Goal: Task Accomplishment & Management: Use online tool/utility

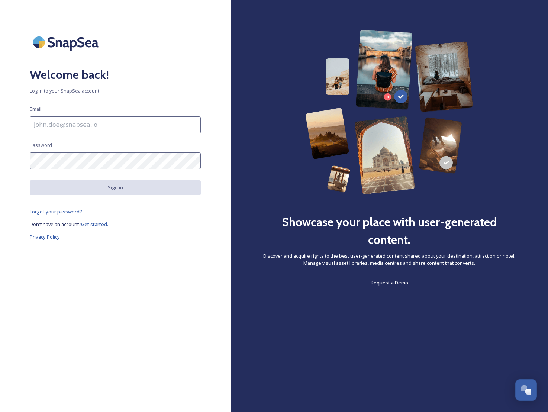
click at [103, 127] on input at bounding box center [115, 124] width 171 height 17
type input "[EMAIL_ADDRESS][DOMAIN_NAME]"
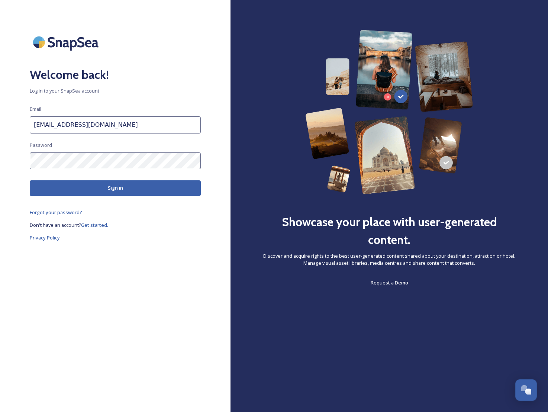
click at [118, 190] on button "Sign in" at bounding box center [115, 187] width 171 height 15
click at [0, 162] on html "Welcome back! Log in to your SnapSea account Email [EMAIL_ADDRESS][DOMAIN_NAME]…" at bounding box center [274, 206] width 548 height 412
click at [24, 160] on div "Welcome back! Log in to your SnapSea account Email [EMAIL_ADDRESS][DOMAIN_NAME]…" at bounding box center [115, 206] width 230 height 352
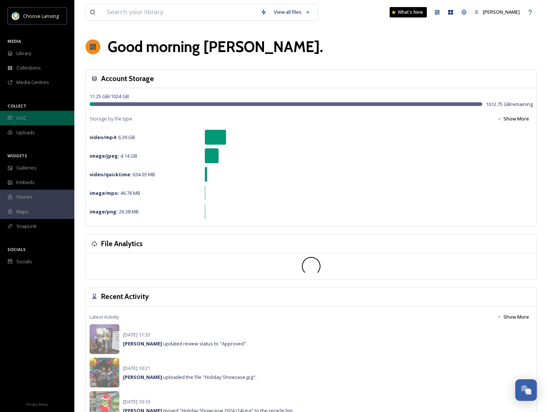
click at [32, 117] on div "UGC" at bounding box center [37, 118] width 74 height 14
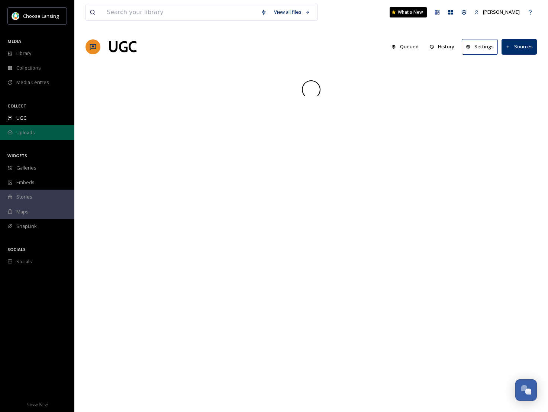
click at [32, 131] on span "Uploads" at bounding box center [25, 132] width 19 height 7
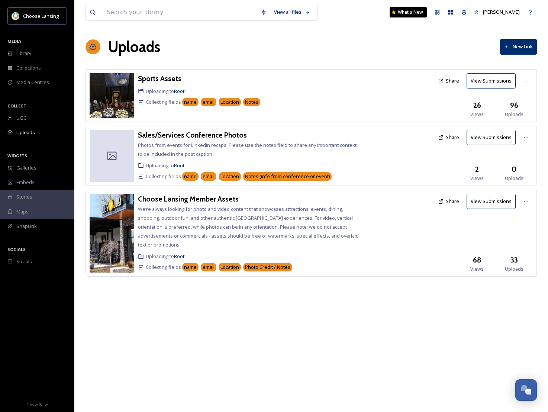
click at [181, 199] on h3 "Choose Lansing Member Assets" at bounding box center [188, 198] width 101 height 9
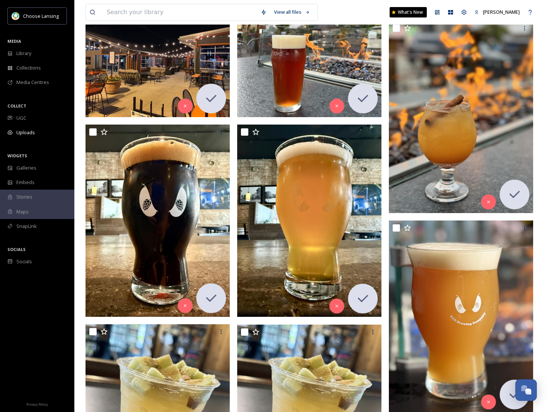
scroll to position [461, 0]
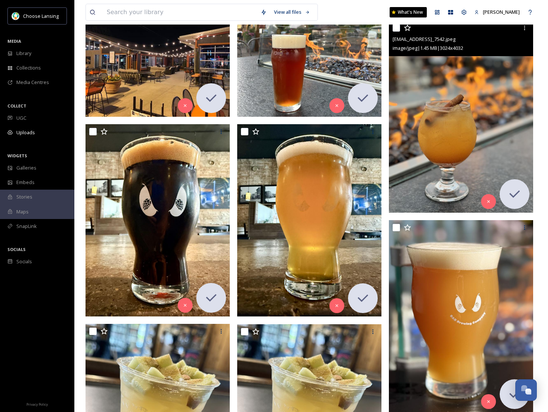
click at [468, 108] on img at bounding box center [461, 116] width 144 height 192
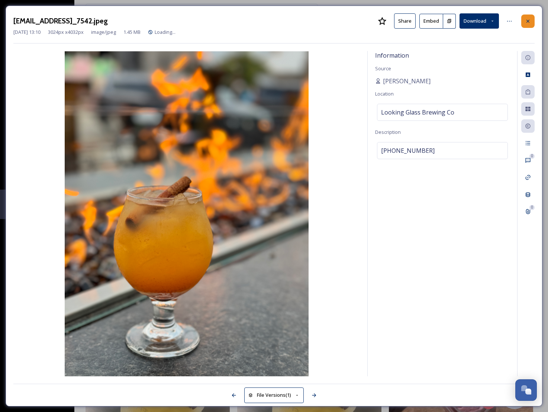
click at [528, 20] on icon at bounding box center [527, 20] width 3 height 3
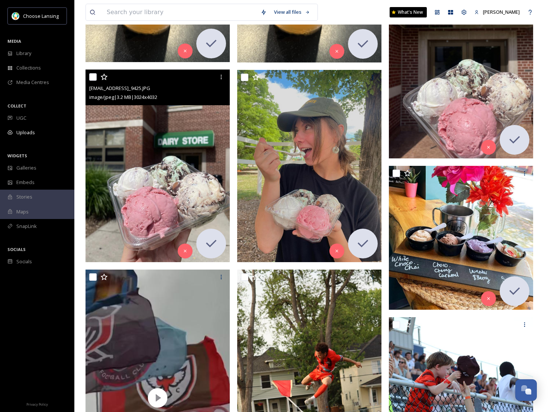
scroll to position [915, 0]
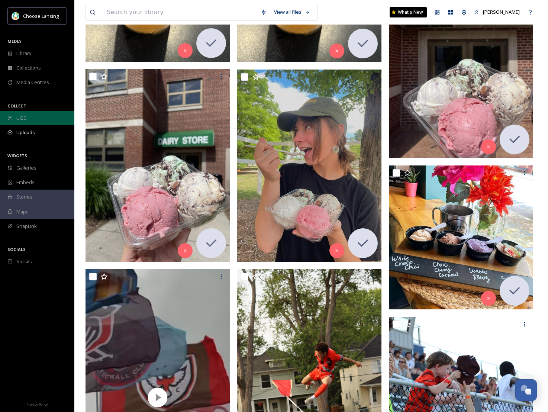
click at [28, 119] on div "UGC" at bounding box center [37, 118] width 74 height 14
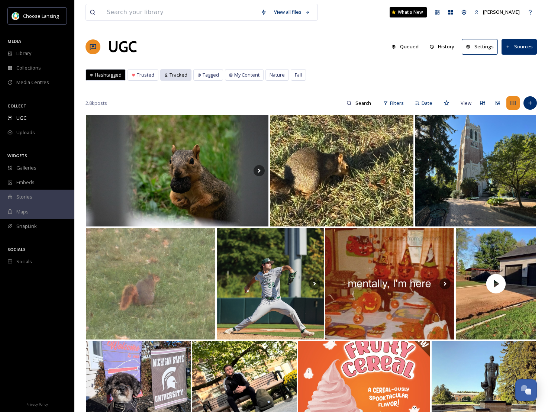
click at [179, 77] on span "Tracked" at bounding box center [179, 74] width 18 height 7
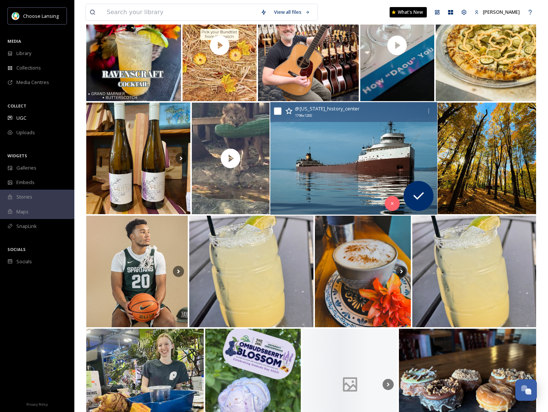
scroll to position [127, 0]
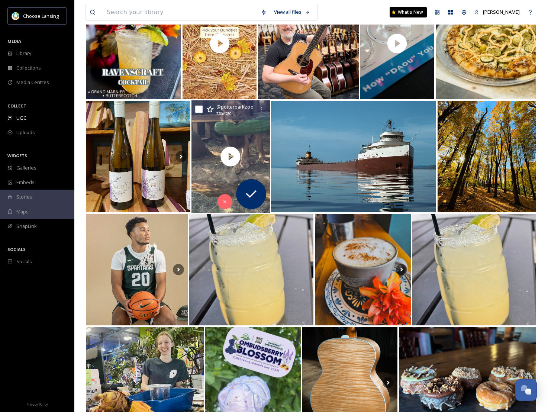
click at [199, 110] on input "checkbox" at bounding box center [198, 109] width 7 height 7
checkbox input "true"
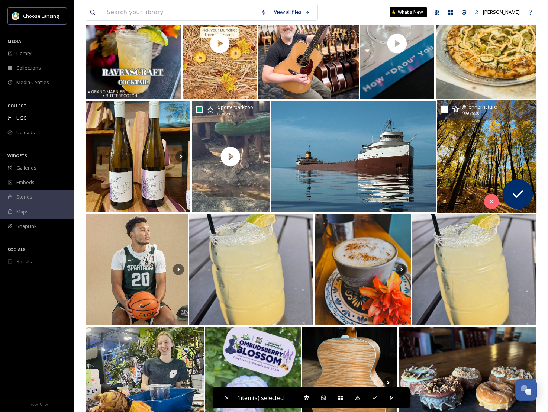
drag, startPoint x: 442, startPoint y: 109, endPoint x: 448, endPoint y: 116, distance: 9.1
click at [442, 109] on input "checkbox" at bounding box center [444, 109] width 7 height 7
checkbox input "true"
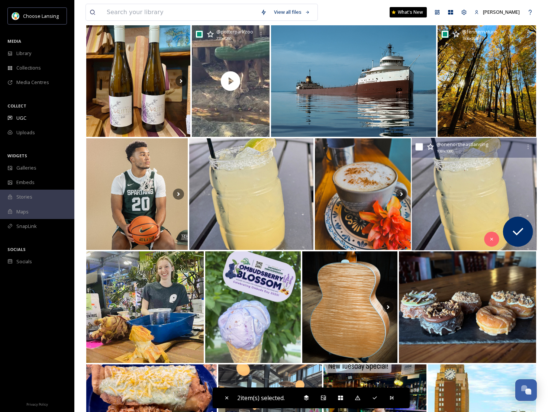
scroll to position [203, 0]
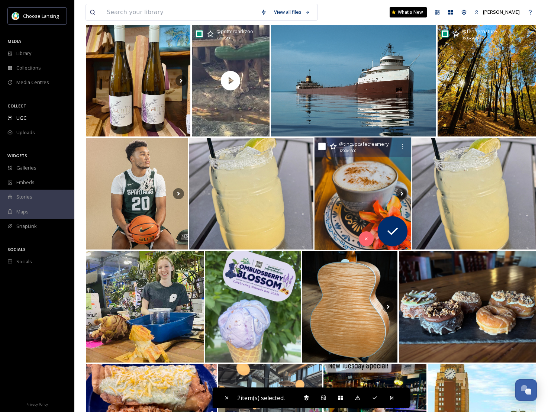
click at [319, 145] on input "checkbox" at bounding box center [321, 146] width 7 height 7
checkbox input "true"
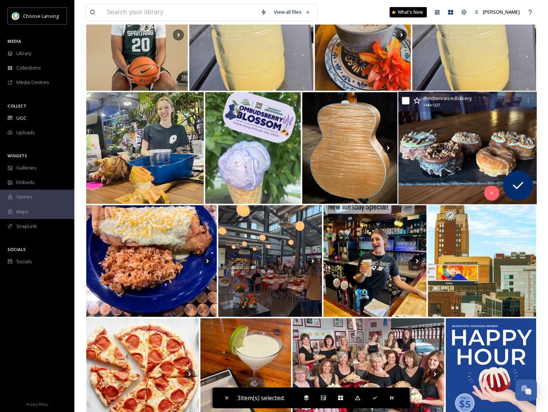
scroll to position [363, 0]
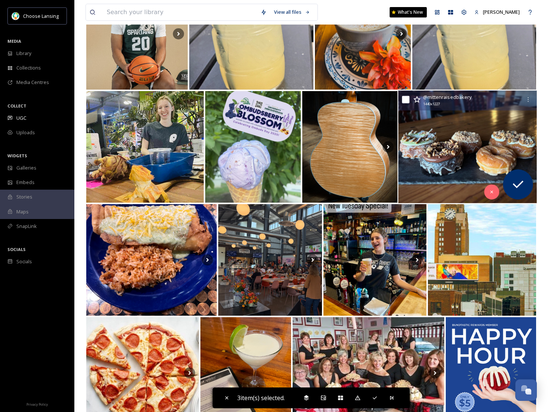
click at [406, 101] on input "checkbox" at bounding box center [405, 99] width 7 height 7
checkbox input "true"
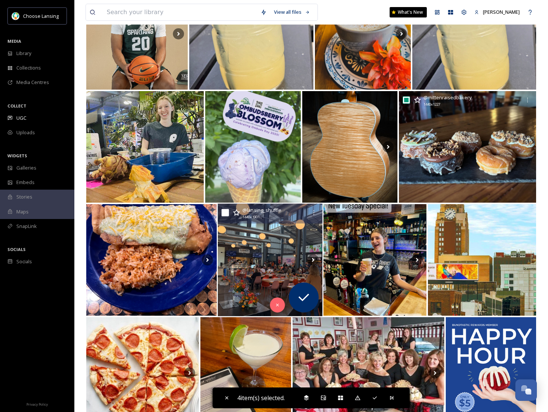
click at [225, 212] on input "checkbox" at bounding box center [225, 212] width 7 height 7
checkbox input "true"
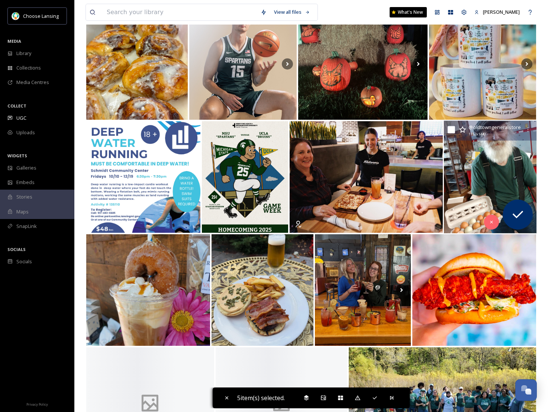
scroll to position [785, 0]
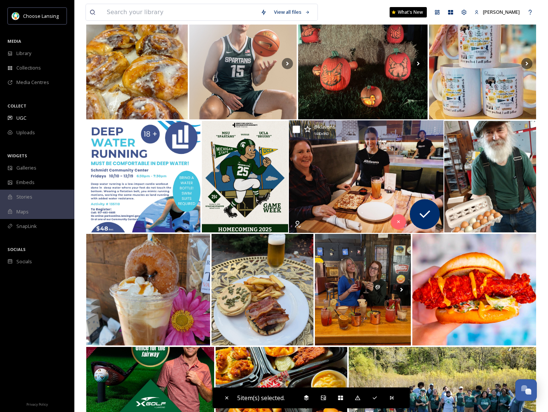
click at [295, 130] on input "checkbox" at bounding box center [296, 129] width 7 height 7
checkbox input "true"
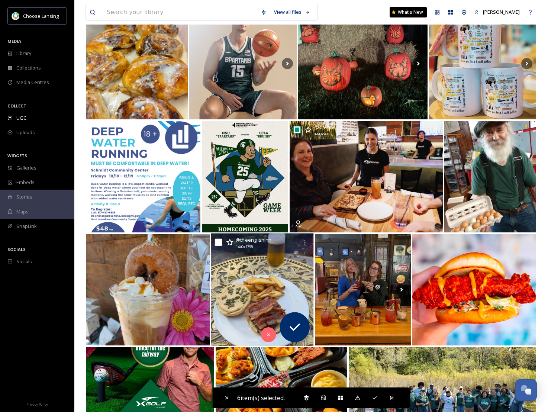
click at [222, 243] on input "checkbox" at bounding box center [218, 242] width 7 height 7
checkbox input "true"
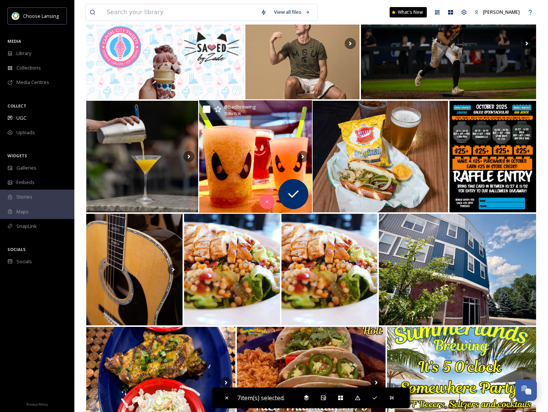
scroll to position [1258, 0]
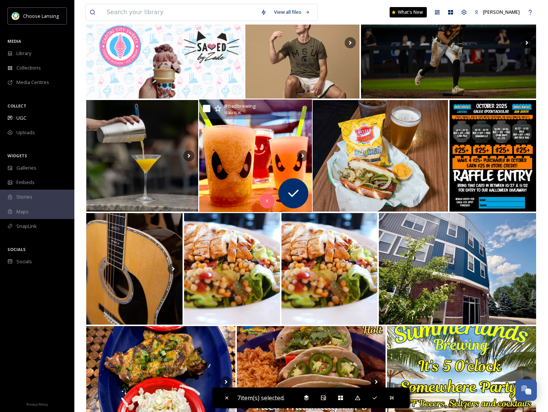
click at [206, 110] on input "checkbox" at bounding box center [206, 108] width 7 height 7
checkbox input "true"
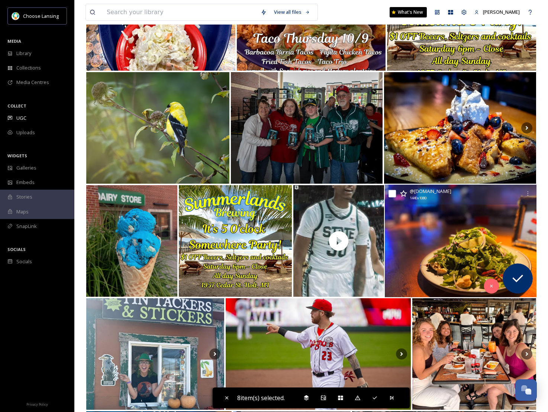
scroll to position [1626, 0]
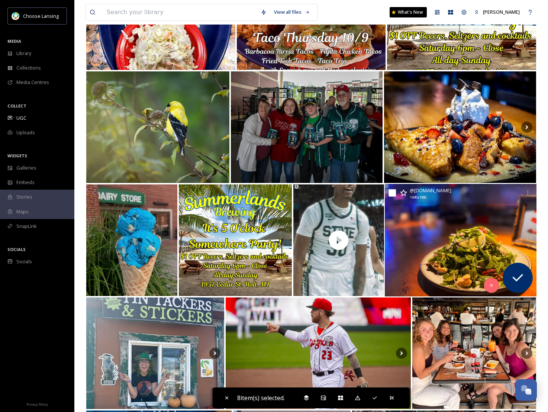
click at [392, 194] on input "checkbox" at bounding box center [392, 192] width 7 height 7
checkbox input "true"
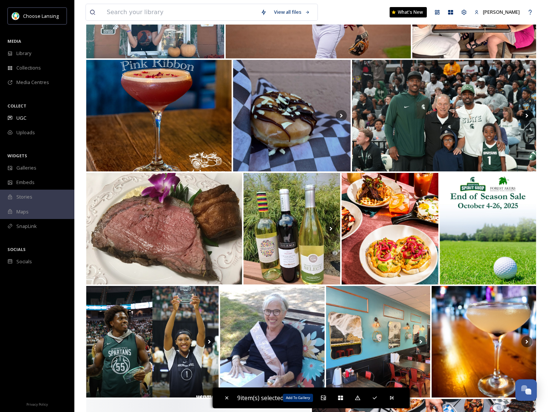
scroll to position [1978, 0]
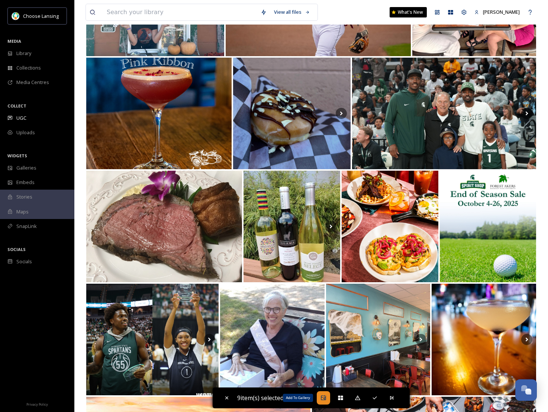
click at [325, 398] on icon at bounding box center [323, 397] width 5 height 5
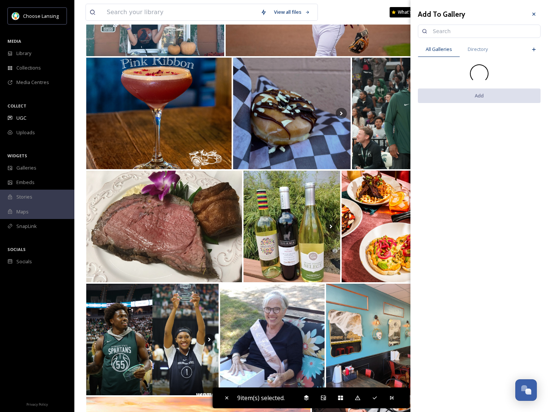
click at [435, 29] on input at bounding box center [482, 31] width 107 height 15
type input "home"
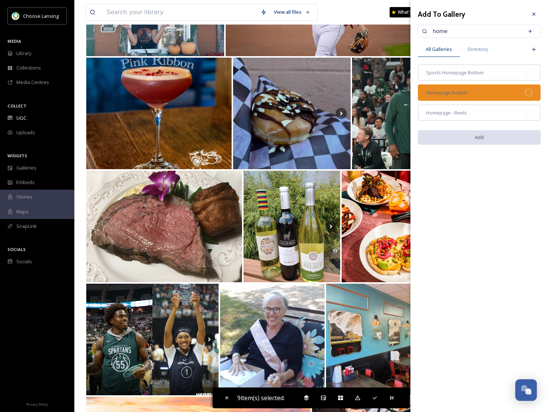
click at [449, 94] on span "Homepage Bottom" at bounding box center [447, 92] width 42 height 7
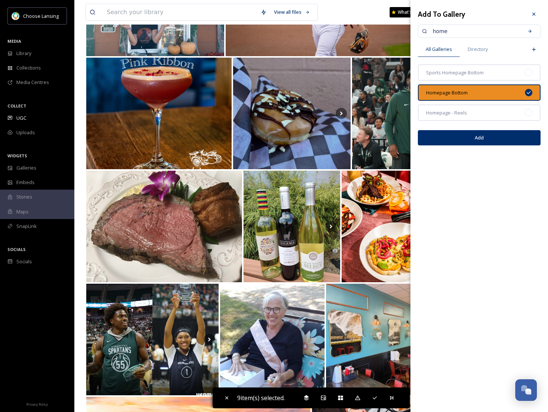
click at [489, 137] on button "Add" at bounding box center [479, 137] width 123 height 15
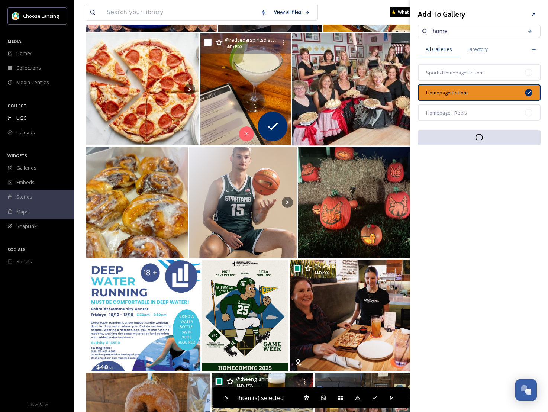
scroll to position [648, 0]
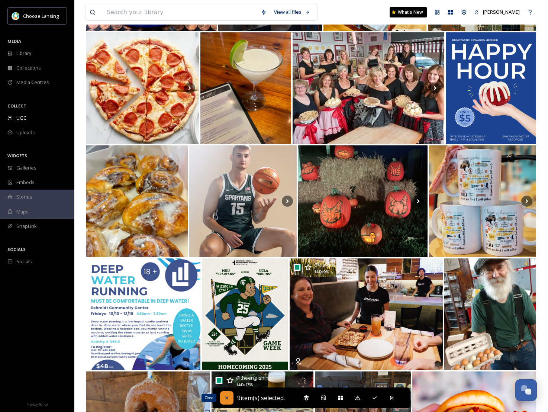
click at [225, 397] on icon at bounding box center [226, 397] width 3 height 3
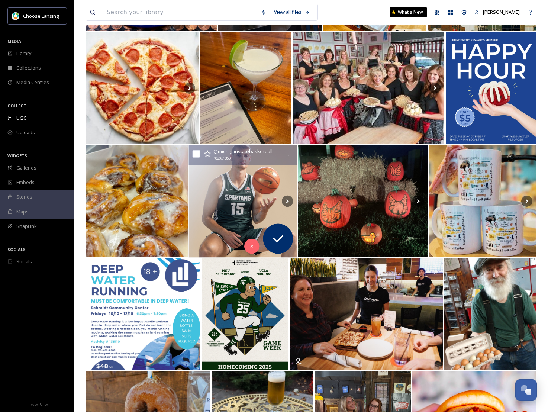
click at [230, 230] on img at bounding box center [243, 201] width 108 height 113
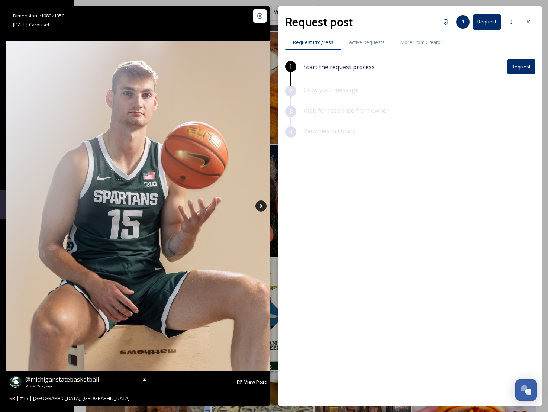
click at [259, 206] on icon at bounding box center [260, 205] width 11 height 11
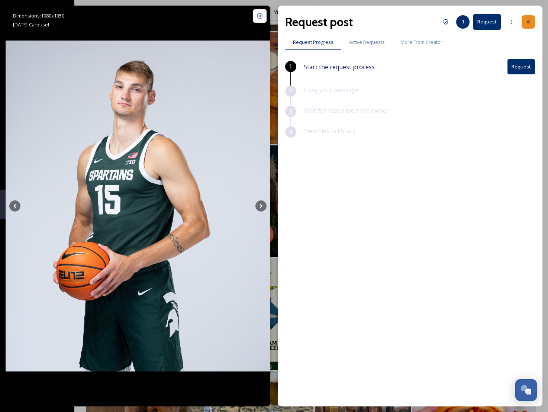
click at [528, 23] on icon at bounding box center [528, 22] width 6 height 6
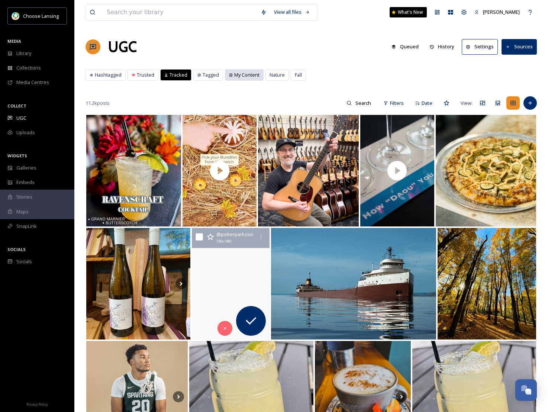
click at [244, 75] on span "My Content" at bounding box center [246, 74] width 25 height 7
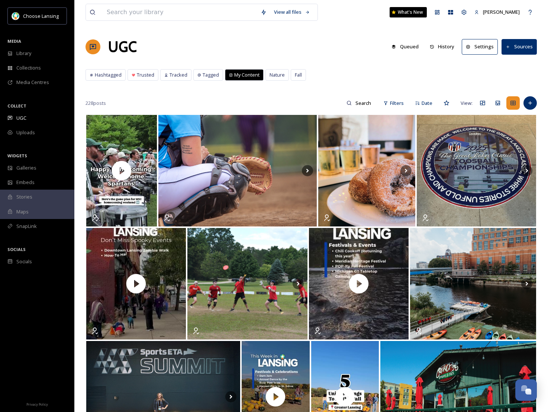
click at [434, 46] on icon at bounding box center [432, 47] width 4 height 4
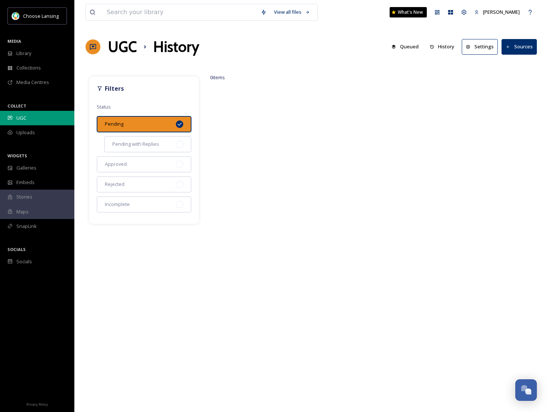
click at [36, 116] on div "UGC" at bounding box center [37, 118] width 74 height 14
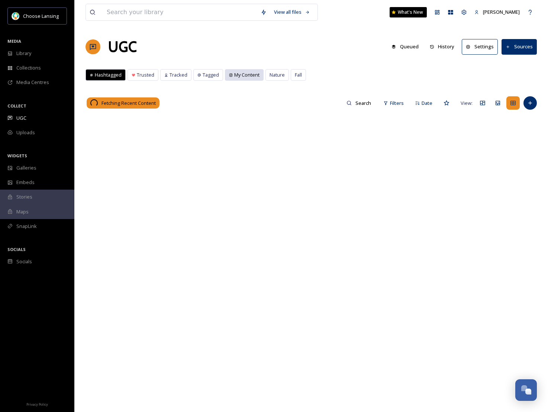
click at [246, 77] on span "My Content" at bounding box center [246, 74] width 25 height 7
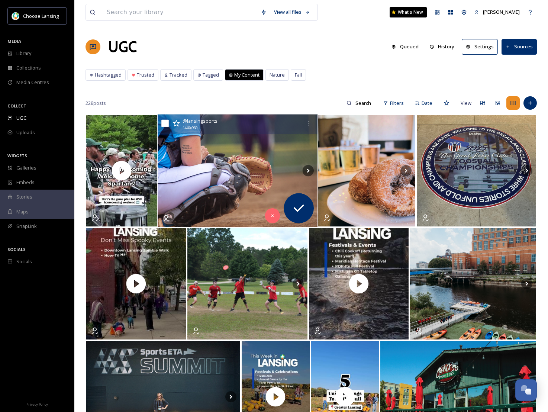
click at [165, 124] on input "checkbox" at bounding box center [164, 123] width 7 height 7
checkbox input "true"
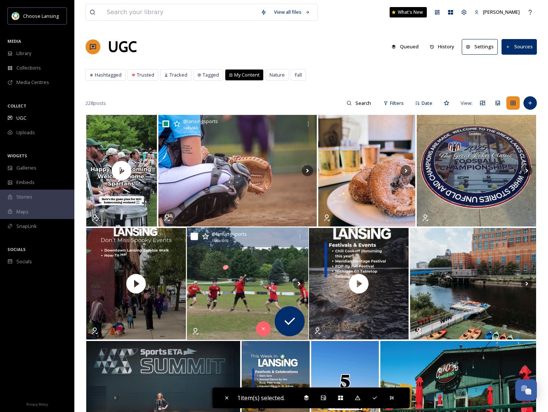
click at [197, 240] on input "checkbox" at bounding box center [193, 236] width 7 height 7
checkbox input "true"
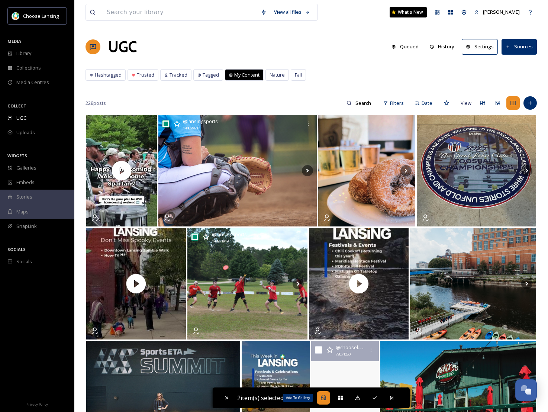
click at [325, 401] on div "Add To Gallery" at bounding box center [323, 397] width 13 height 13
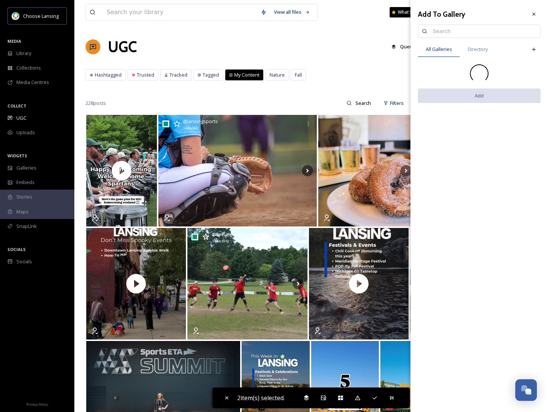
click at [443, 31] on input at bounding box center [482, 31] width 107 height 15
type input "home"
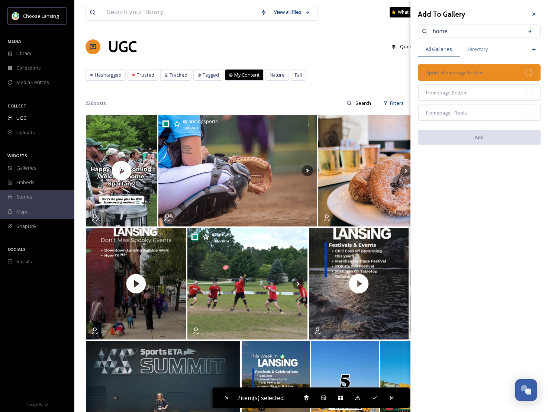
click at [483, 75] on span "Sports Homepage Bottom" at bounding box center [455, 72] width 58 height 7
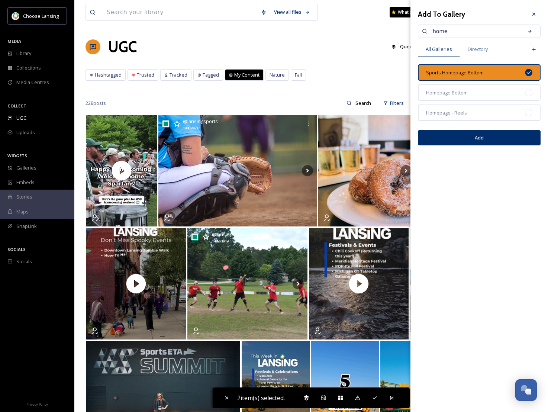
click at [497, 139] on button "Add" at bounding box center [479, 137] width 123 height 15
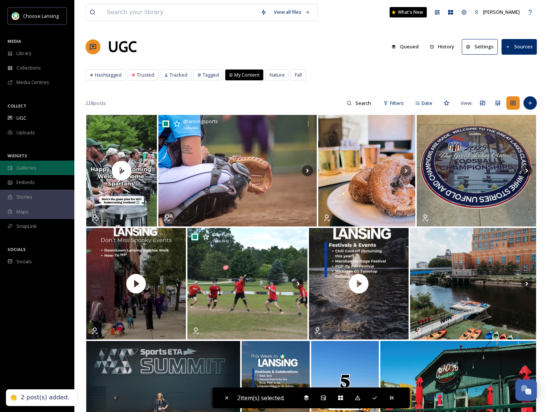
click at [32, 171] on div "Galleries" at bounding box center [37, 168] width 74 height 14
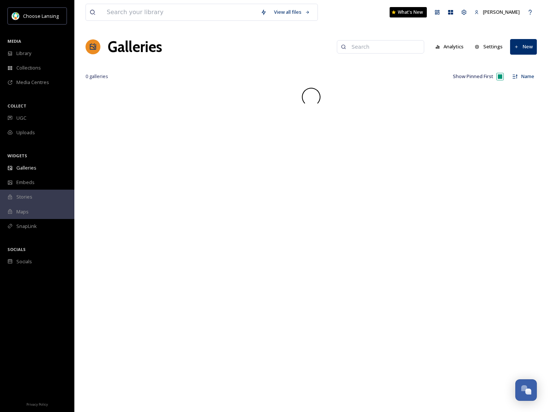
click at [379, 43] on input at bounding box center [384, 46] width 72 height 15
type input "home"
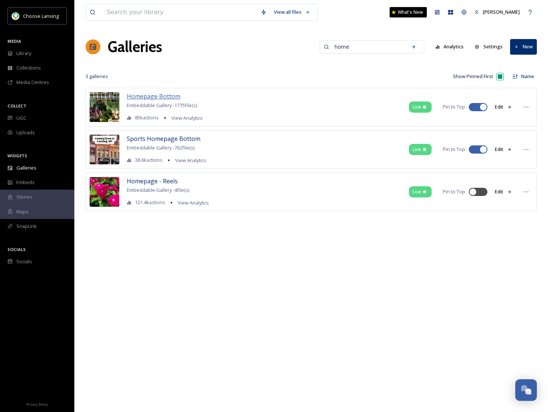
click at [156, 98] on span "Homepage Bottom" at bounding box center [154, 96] width 54 height 8
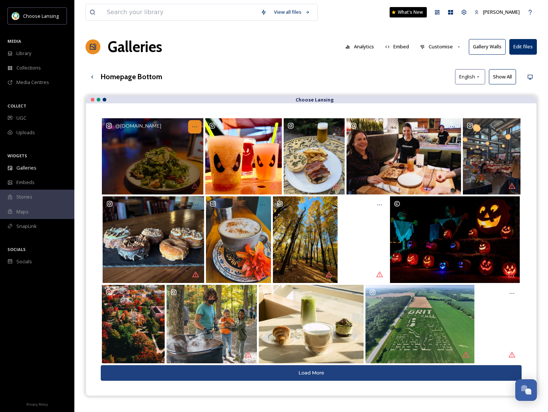
click at [198, 129] on div "Opens media popup. Media description: the.peoples.kitchen-6280059.jpg." at bounding box center [194, 126] width 13 height 13
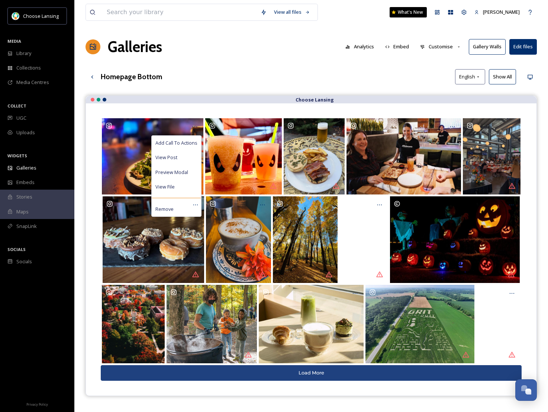
click at [236, 76] on div "Homepage Bottom English Show All" at bounding box center [310, 76] width 451 height 15
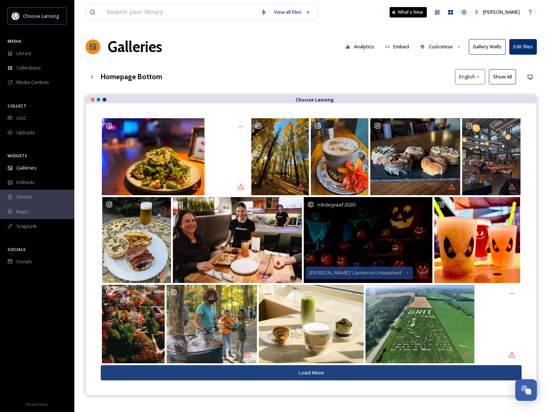
drag, startPoint x: 350, startPoint y: 243, endPoint x: 344, endPoint y: 243, distance: 6.3
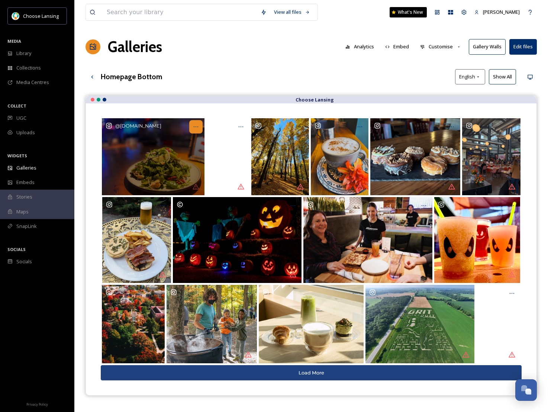
click at [199, 124] on div "Opens media popup. Media description: the.peoples.kitchen-6280059.jpg." at bounding box center [195, 126] width 13 height 13
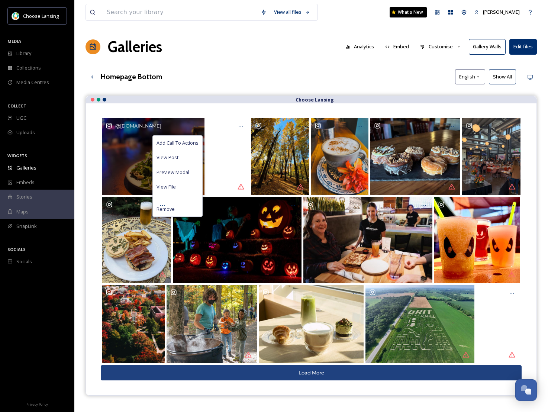
drag, startPoint x: 194, startPoint y: 142, endPoint x: 200, endPoint y: 142, distance: 6.0
click at [194, 142] on span "Add Call To Actions" at bounding box center [177, 142] width 42 height 7
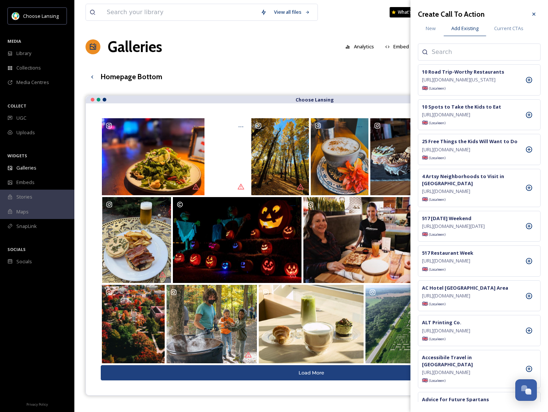
click at [459, 52] on input at bounding box center [469, 52] width 74 height 9
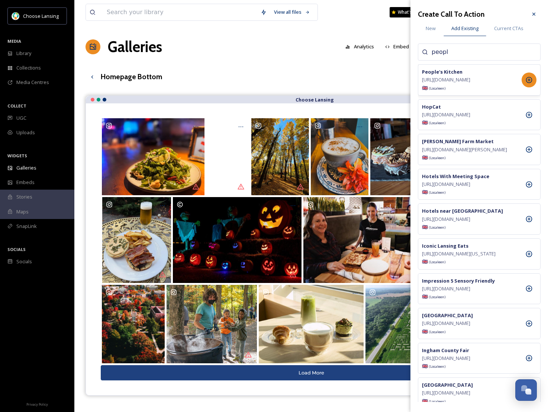
type input "peopl"
drag, startPoint x: 528, startPoint y: 84, endPoint x: 522, endPoint y: 87, distance: 6.0
click at [528, 84] on icon at bounding box center [528, 79] width 7 height 7
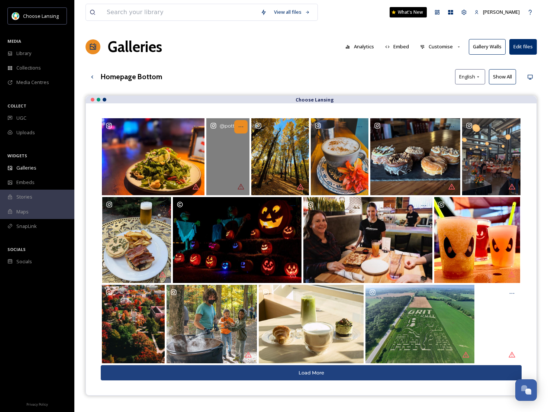
click at [242, 128] on icon "Opens media popup. Media description: potterparkzoo-6335854.mp4." at bounding box center [241, 127] width 6 height 6
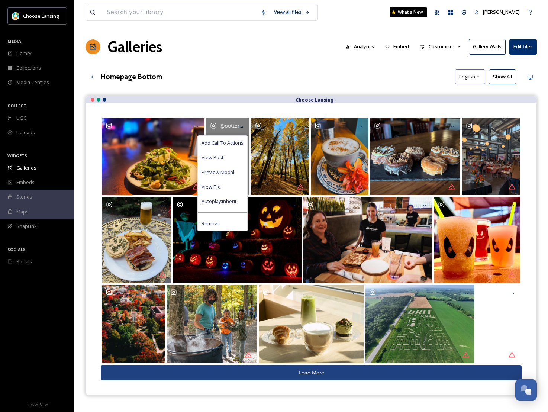
click at [233, 143] on span "Add Call To Actions" at bounding box center [222, 142] width 42 height 7
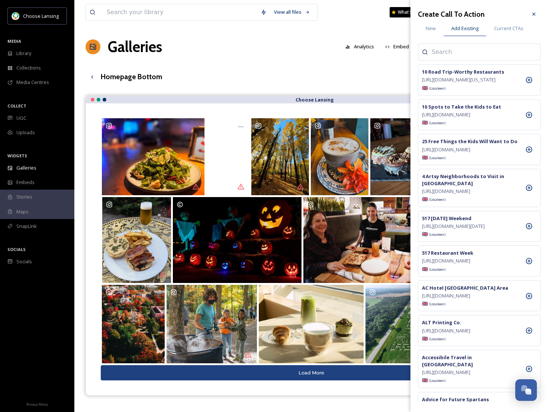
click at [438, 52] on input at bounding box center [469, 52] width 74 height 9
type input "potter"
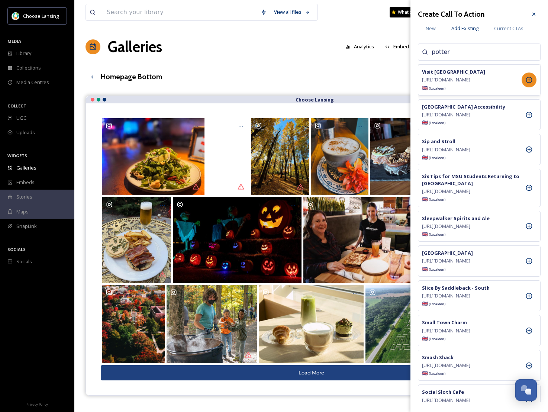
click at [526, 83] on icon at bounding box center [529, 80] width 6 height 6
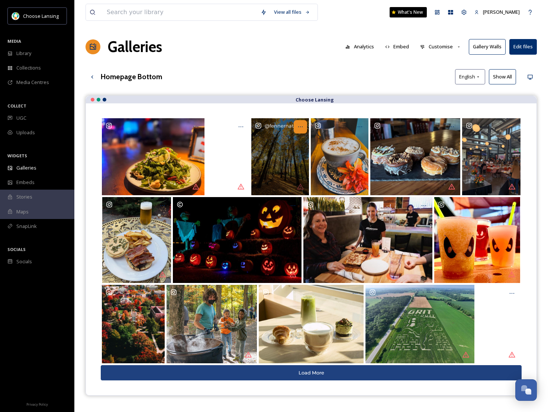
drag, startPoint x: 304, startPoint y: 125, endPoint x: 302, endPoint y: 132, distance: 7.4
click at [304, 126] on div "Opens media popup. Media description: fennernature-6335828.jpg." at bounding box center [300, 126] width 13 height 13
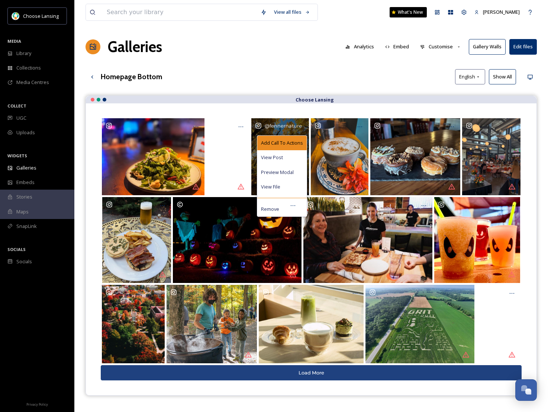
drag, startPoint x: 296, startPoint y: 140, endPoint x: 299, endPoint y: 139, distance: 3.9
click at [296, 140] on span "Add Call To Actions" at bounding box center [282, 142] width 42 height 7
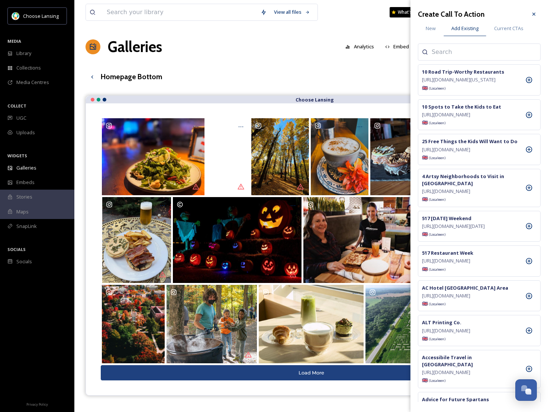
click at [448, 56] on input at bounding box center [469, 52] width 74 height 9
type input "[PERSON_NAME]"
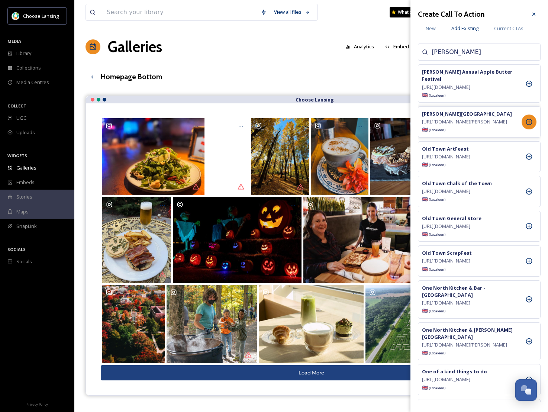
click at [533, 125] on div at bounding box center [529, 121] width 15 height 15
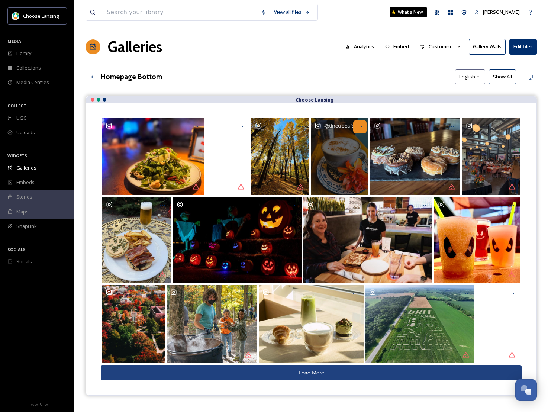
click at [363, 129] on div "Opens media popup. Media description: tincupcafecreamery-6335818.jpg." at bounding box center [359, 126] width 13 height 13
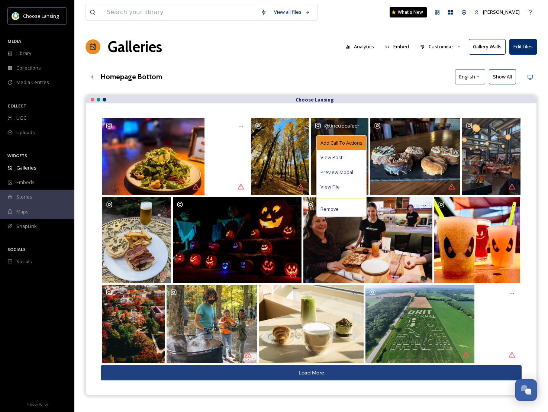
drag, startPoint x: 349, startPoint y: 139, endPoint x: 374, endPoint y: 130, distance: 26.6
click at [349, 139] on span "Add Call To Actions" at bounding box center [341, 142] width 42 height 7
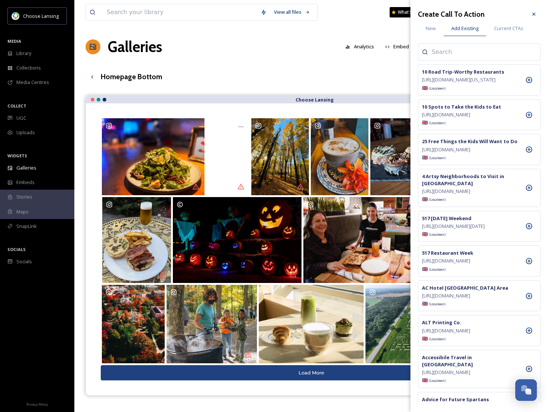
click at [437, 52] on input at bounding box center [469, 52] width 74 height 9
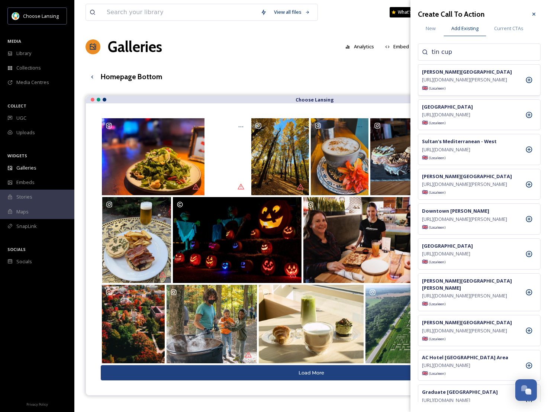
type input "tin cup"
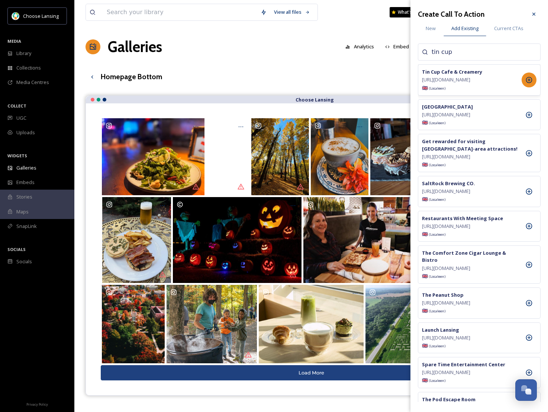
click at [530, 83] on icon at bounding box center [528, 79] width 7 height 7
click at [539, 11] on div at bounding box center [533, 13] width 13 height 13
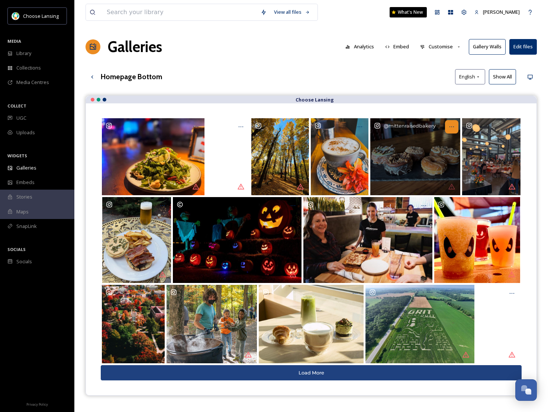
click at [451, 125] on icon "Opens media popup. Media description: mittenraisedbakery-6335865.jpg." at bounding box center [452, 127] width 6 height 6
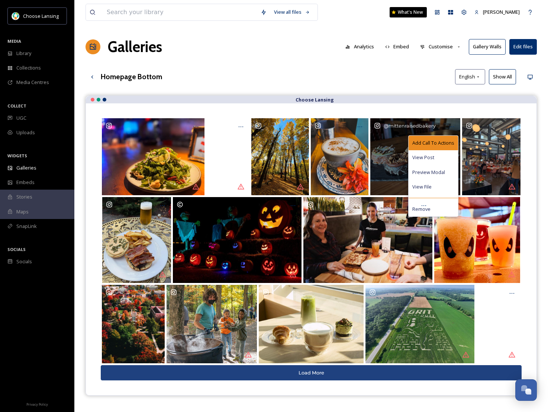
click at [441, 142] on span "Add Call To Actions" at bounding box center [433, 142] width 42 height 7
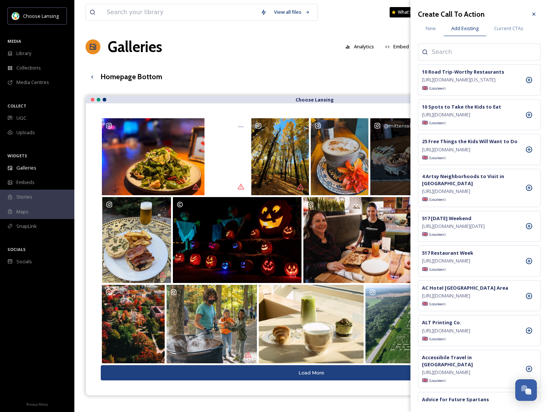
click at [453, 53] on input at bounding box center [469, 52] width 74 height 9
type input "mitten"
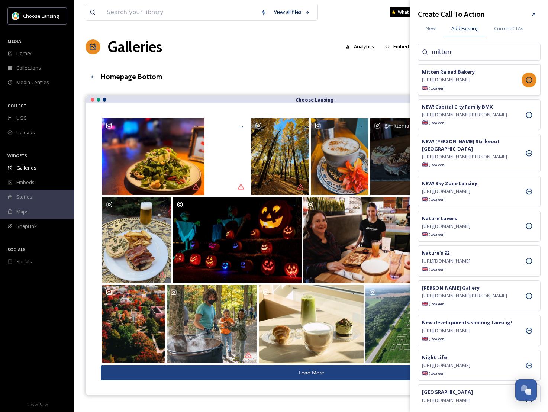
click at [528, 84] on icon at bounding box center [528, 79] width 7 height 7
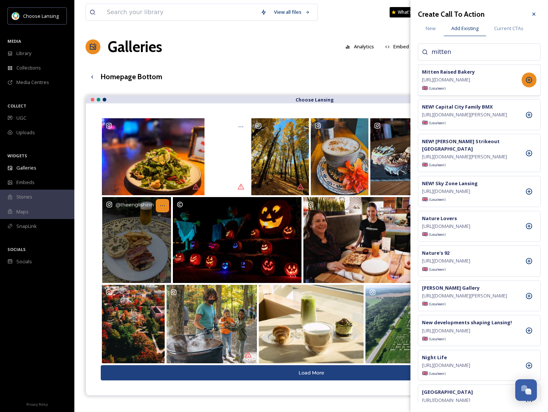
click at [160, 208] on icon "Opens media popup. Media description: theenglishinn-6319863.jpg." at bounding box center [162, 206] width 6 height 6
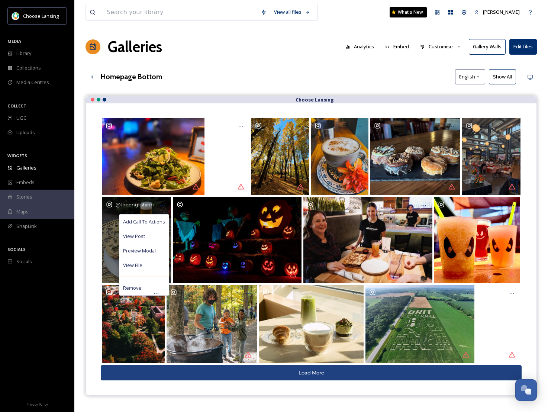
drag, startPoint x: 155, startPoint y: 219, endPoint x: 165, endPoint y: 215, distance: 10.6
click at [155, 219] on span "Add Call To Actions" at bounding box center [144, 221] width 42 height 7
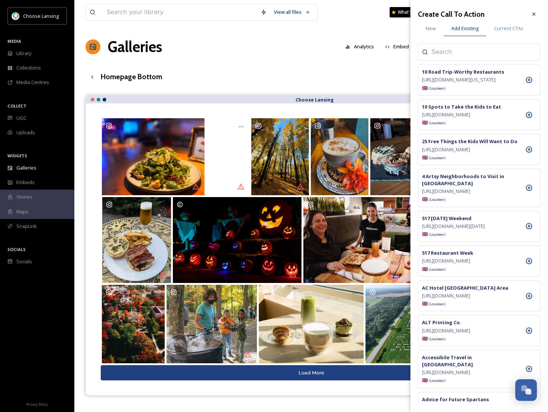
click at [452, 54] on input at bounding box center [469, 52] width 74 height 9
type input "english"
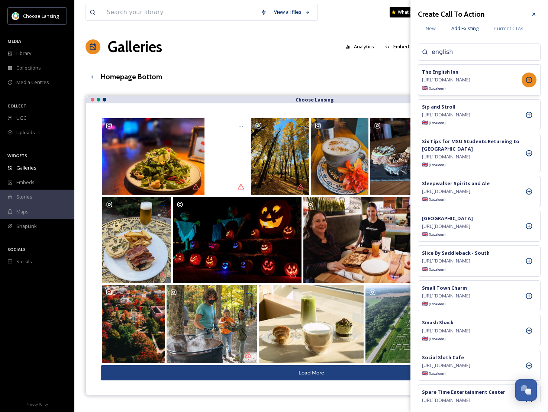
click at [527, 84] on icon at bounding box center [528, 79] width 7 height 7
drag, startPoint x: 377, startPoint y: 72, endPoint x: 403, endPoint y: 92, distance: 33.2
click at [377, 72] on div "Homepage Bottom English Show All" at bounding box center [310, 76] width 451 height 15
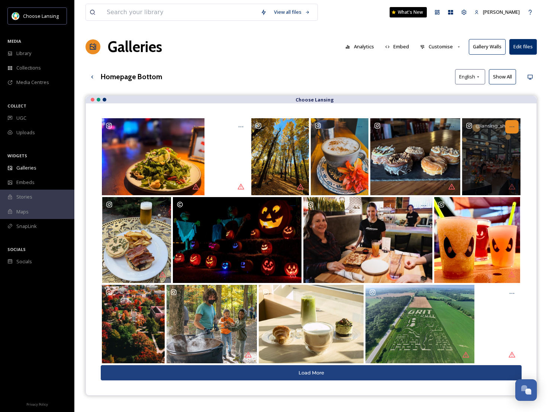
click at [515, 128] on div "Opens media popup. Media description: lansing_shuffle-6331363.jpg." at bounding box center [511, 126] width 13 height 13
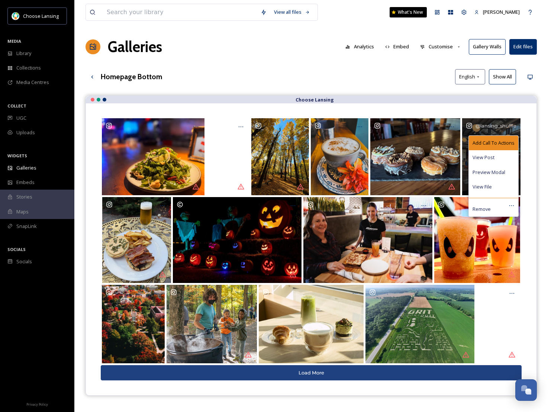
click at [490, 143] on span "Add Call To Actions" at bounding box center [493, 142] width 42 height 7
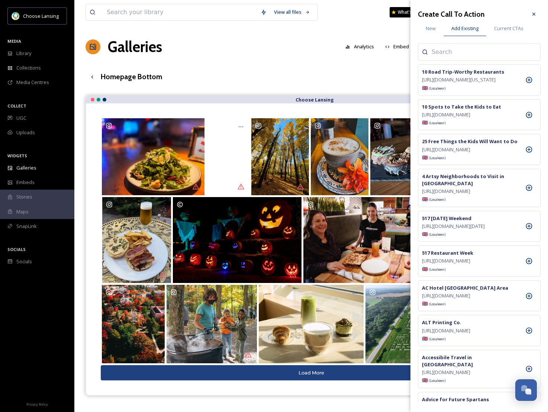
click at [453, 55] on input at bounding box center [469, 52] width 74 height 9
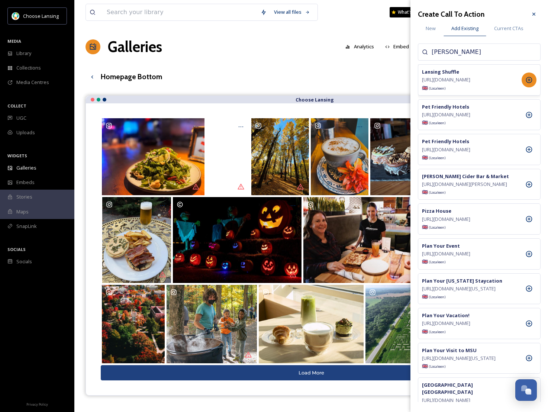
type input "[PERSON_NAME]"
click at [532, 84] on icon at bounding box center [528, 79] width 7 height 7
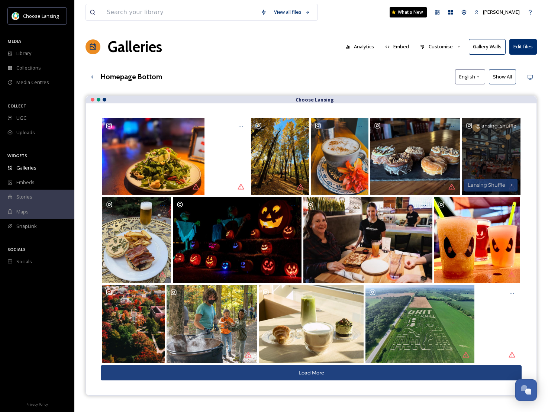
drag, startPoint x: 347, startPoint y: 77, endPoint x: 364, endPoint y: 104, distance: 31.6
click at [347, 77] on div "Homepage Bottom English Show All" at bounding box center [310, 76] width 451 height 15
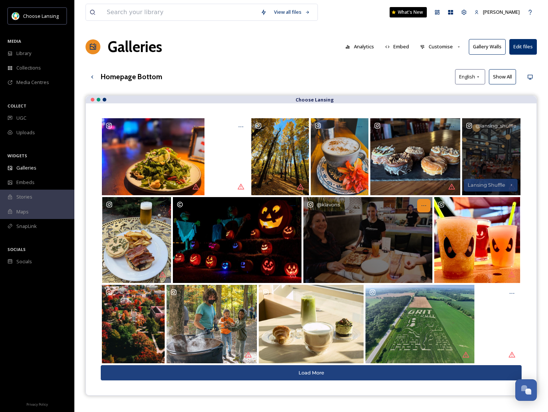
click at [428, 207] on div "Opens media popup. Media description: klavons-6319891.jpg." at bounding box center [423, 205] width 13 height 13
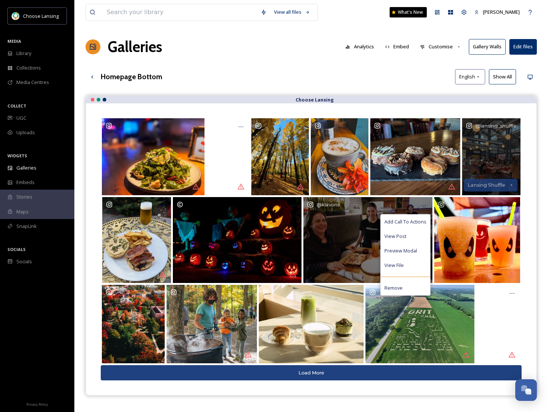
click at [401, 218] on span "Add Call To Actions" at bounding box center [405, 221] width 42 height 7
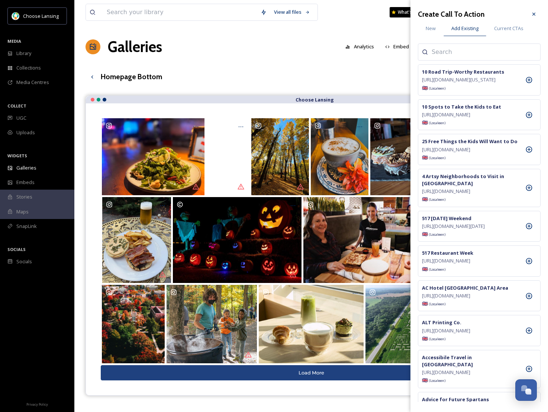
click at [430, 52] on div at bounding box center [479, 51] width 123 height 17
click at [440, 52] on input at bounding box center [469, 52] width 74 height 9
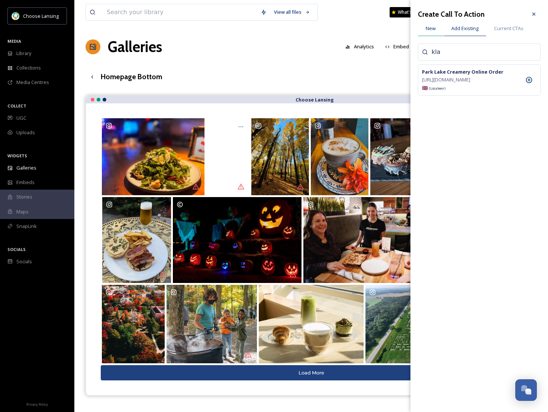
type input "kla"
drag, startPoint x: 428, startPoint y: 27, endPoint x: 432, endPoint y: 32, distance: 6.1
click at [428, 27] on span "New" at bounding box center [431, 28] width 10 height 7
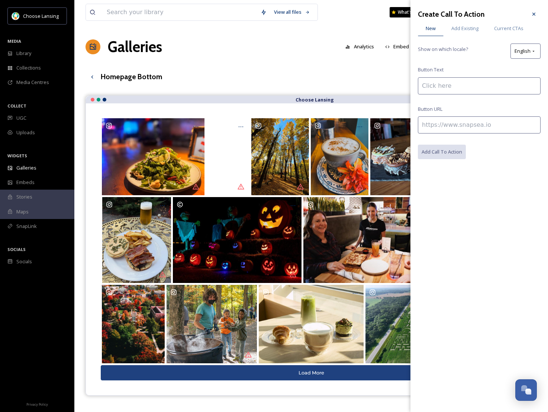
click at [476, 126] on input at bounding box center [479, 124] width 123 height 17
paste input "[URL][DOMAIN_NAME]"
type input "[URL][DOMAIN_NAME]"
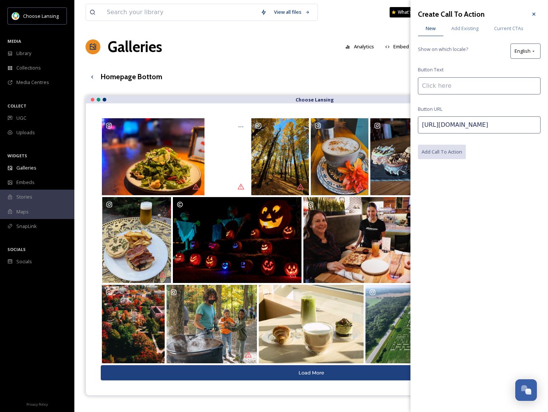
drag, startPoint x: 439, startPoint y: 83, endPoint x: 443, endPoint y: 88, distance: 7.1
click at [439, 83] on input at bounding box center [479, 85] width 123 height 17
paste input "[PERSON_NAME]"
type input "[PERSON_NAME]"
drag, startPoint x: 450, startPoint y: 152, endPoint x: 458, endPoint y: 152, distance: 7.8
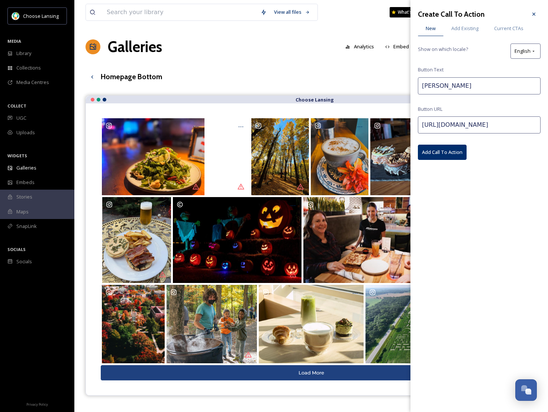
click at [450, 152] on button "Add Call To Action" at bounding box center [442, 152] width 49 height 15
click at [246, 45] on div "Galleries Analytics Embed Customise Gallery Walls Edit files" at bounding box center [310, 47] width 451 height 22
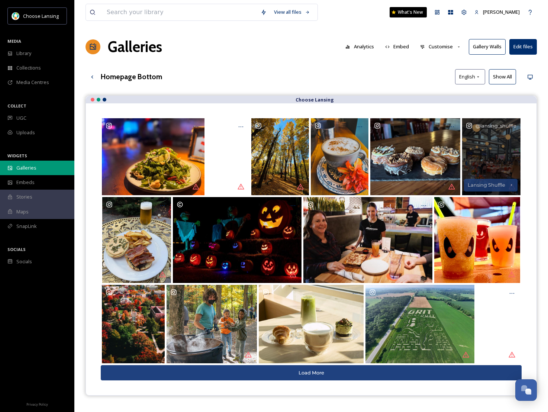
click at [29, 167] on span "Galleries" at bounding box center [26, 167] width 20 height 7
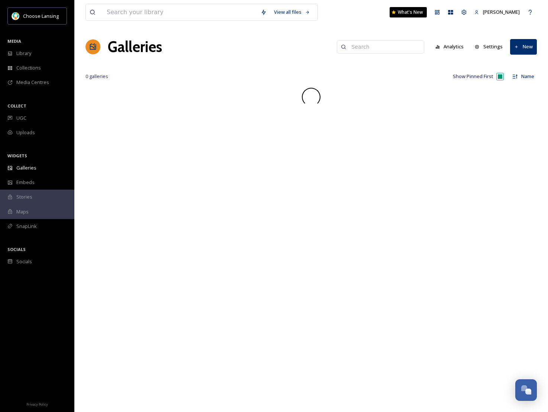
click at [382, 48] on input at bounding box center [384, 46] width 72 height 15
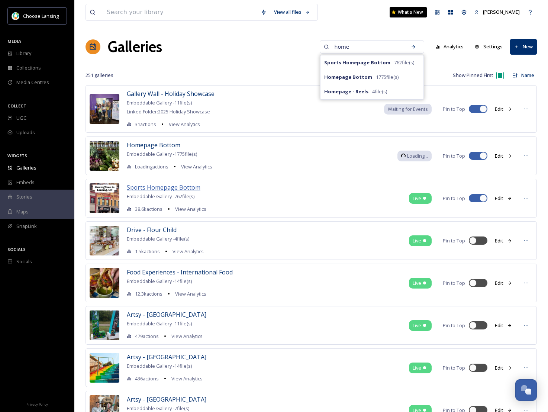
type input "home"
click at [183, 189] on span "Sports Homepage Bottom" at bounding box center [164, 187] width 74 height 8
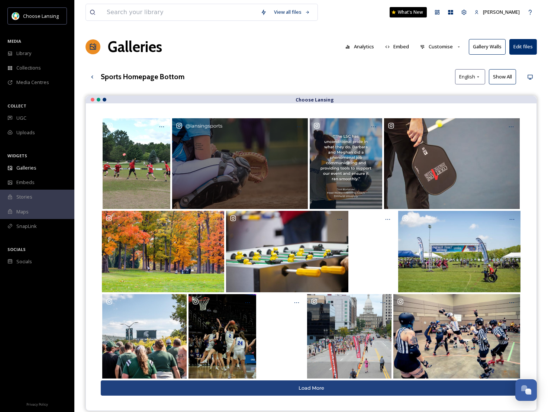
click at [219, 178] on div "@ lansingsports" at bounding box center [240, 163] width 136 height 90
click at [298, 129] on icon "Opens media popup. Media description: lansingsports-6331403.jpg." at bounding box center [299, 127] width 6 height 6
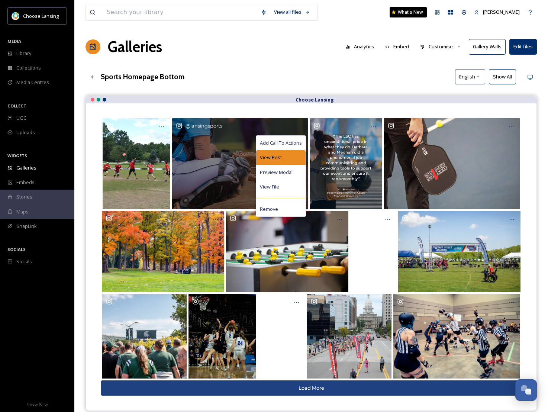
click at [280, 161] on div "View Post" at bounding box center [280, 157] width 49 height 14
click at [290, 147] on div "Add Call To Actions" at bounding box center [280, 143] width 49 height 14
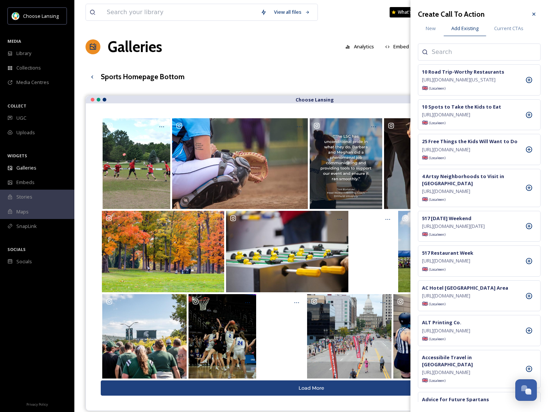
click at [462, 50] on input at bounding box center [469, 52] width 74 height 9
type input "events"
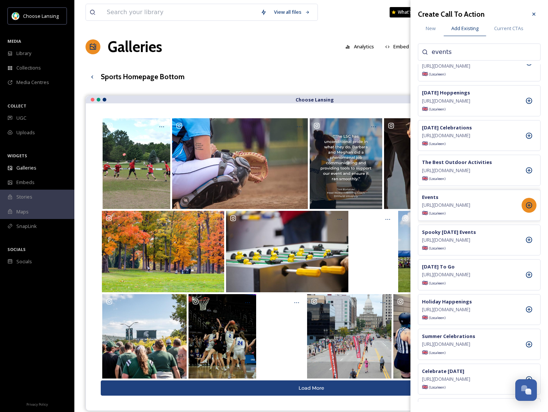
scroll to position [231, 0]
click at [523, 212] on div at bounding box center [529, 204] width 15 height 15
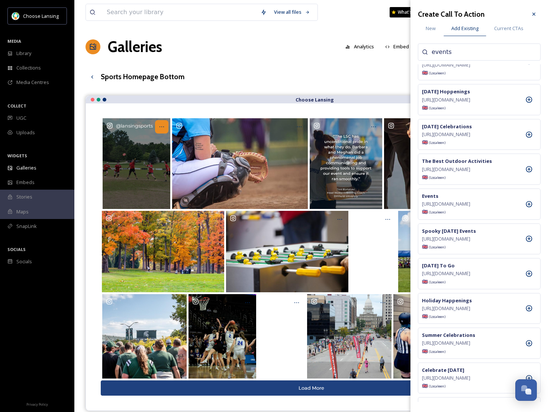
click at [159, 126] on icon "Opens media popup. Media description: lansingsports-6249280.jpg." at bounding box center [162, 127] width 6 height 6
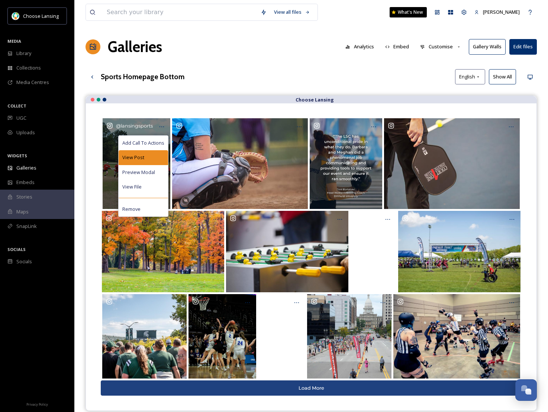
click at [152, 160] on div "View Post" at bounding box center [143, 157] width 49 height 14
click at [155, 140] on span "Add Call To Actions" at bounding box center [143, 142] width 42 height 7
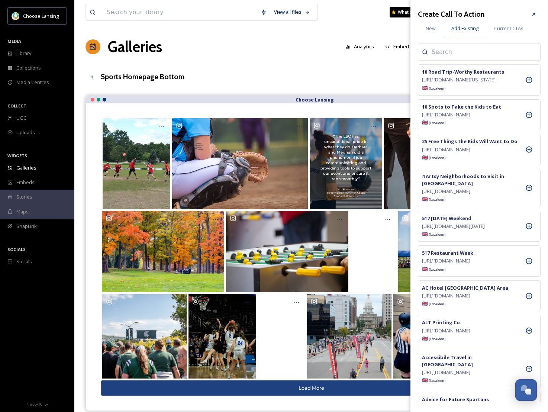
click at [442, 54] on input at bounding box center [469, 52] width 74 height 9
type input "disc"
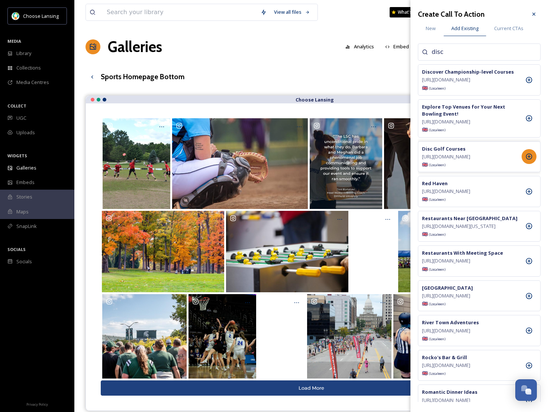
click at [529, 160] on icon at bounding box center [529, 157] width 6 height 6
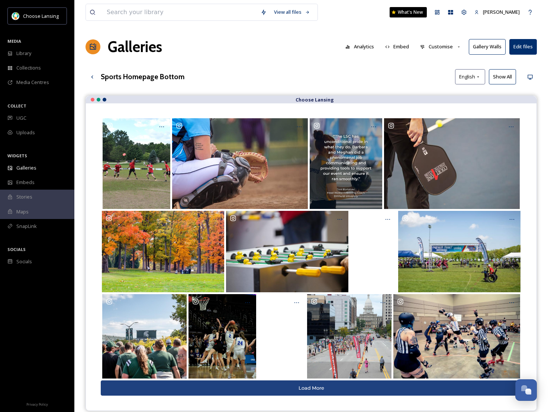
drag, startPoint x: 322, startPoint y: 51, endPoint x: 306, endPoint y: 120, distance: 71.0
click at [322, 51] on div "Galleries Analytics Embed Customise Gallery Walls Edit files" at bounding box center [310, 47] width 451 height 22
click at [21, 118] on span "UGC" at bounding box center [21, 117] width 10 height 7
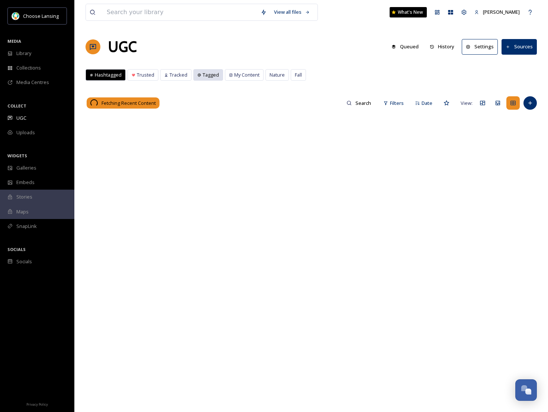
click at [206, 76] on span "Tagged" at bounding box center [211, 74] width 16 height 7
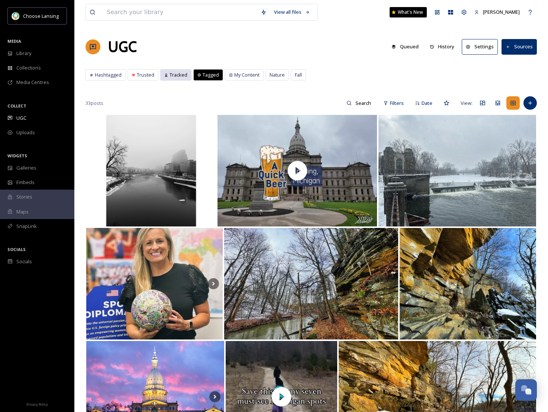
click at [177, 77] on span "Tracked" at bounding box center [179, 74] width 18 height 7
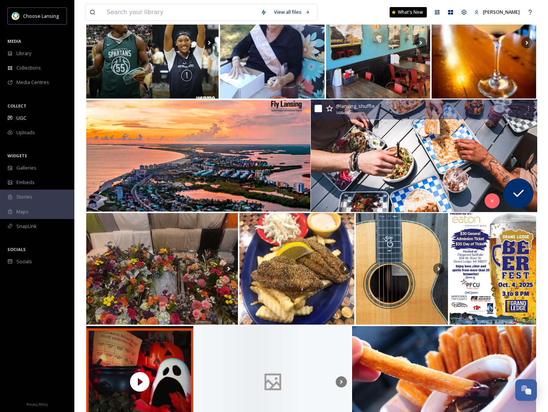
scroll to position [2276, 0]
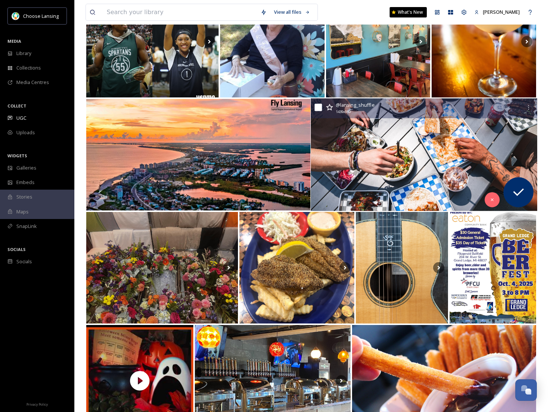
click at [316, 107] on input "checkbox" at bounding box center [317, 107] width 7 height 7
checkbox input "true"
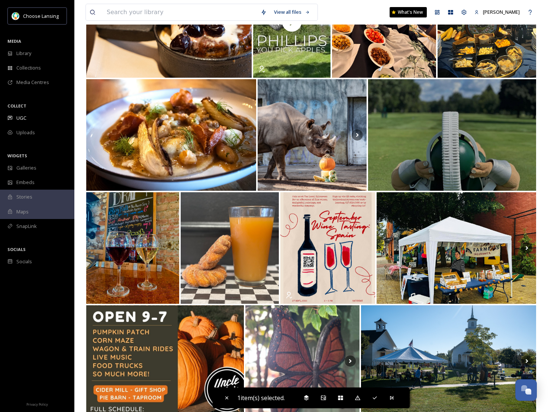
scroll to position [5460, 0]
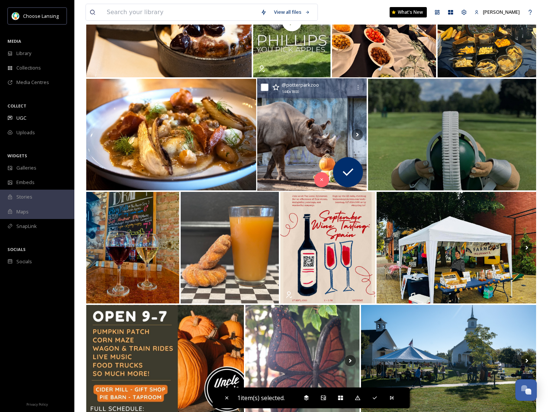
click at [265, 89] on input "checkbox" at bounding box center [264, 87] width 7 height 7
checkbox input "true"
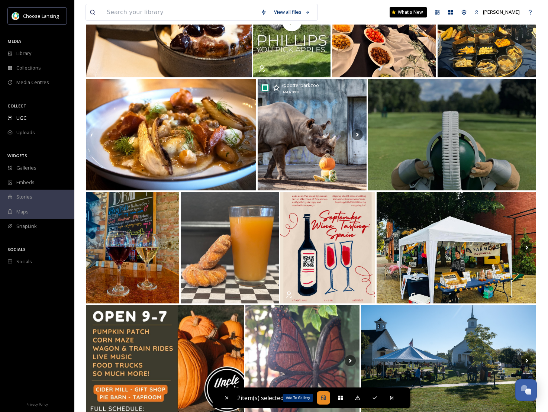
click at [326, 399] on icon at bounding box center [323, 398] width 6 height 6
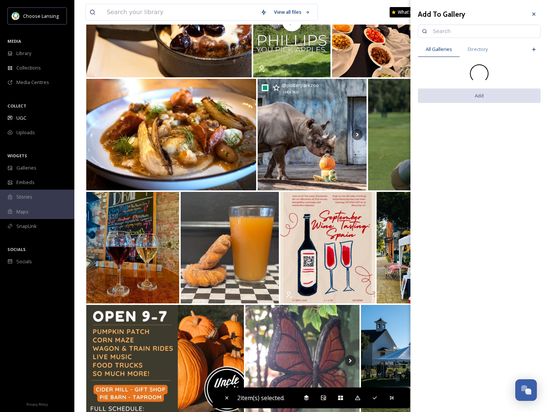
click at [452, 32] on input at bounding box center [482, 31] width 107 height 15
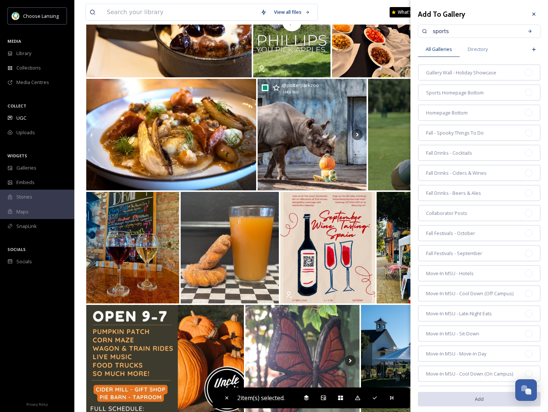
type input "sports"
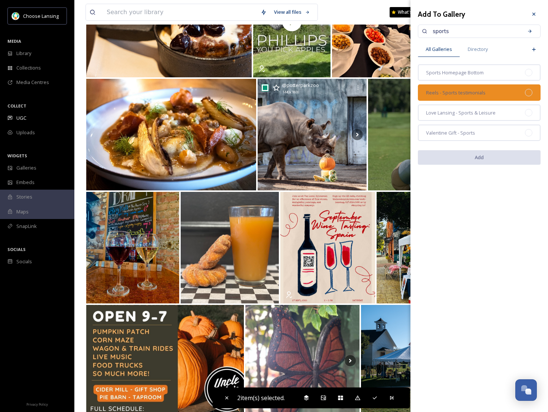
drag, startPoint x: 528, startPoint y: 71, endPoint x: 530, endPoint y: 88, distance: 17.6
click at [528, 71] on div at bounding box center [528, 72] width 7 height 7
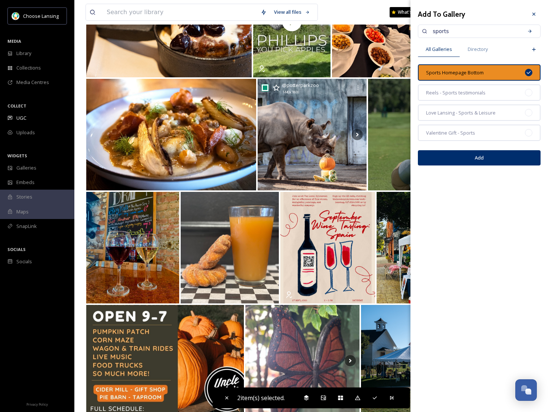
click at [515, 159] on button "Add" at bounding box center [479, 157] width 123 height 15
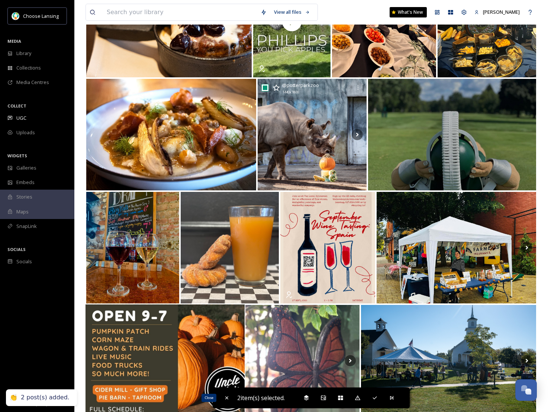
drag, startPoint x: 225, startPoint y: 398, endPoint x: 198, endPoint y: 369, distance: 39.4
click at [225, 398] on icon at bounding box center [227, 398] width 6 height 6
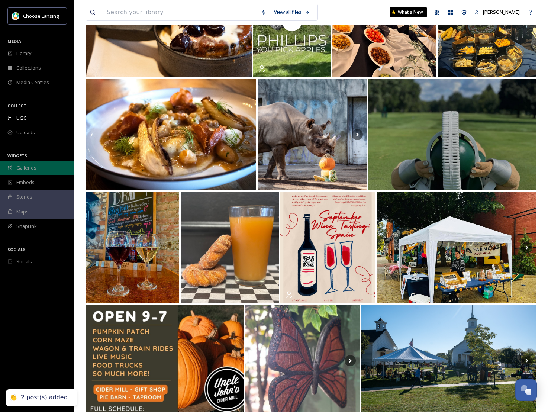
click at [32, 168] on span "Galleries" at bounding box center [26, 167] width 20 height 7
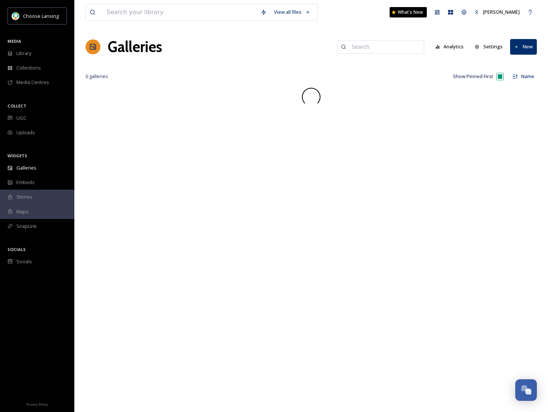
click at [392, 50] on input at bounding box center [384, 46] width 72 height 15
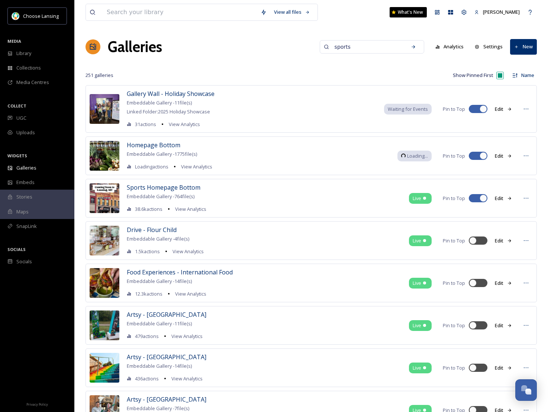
type input "sports"
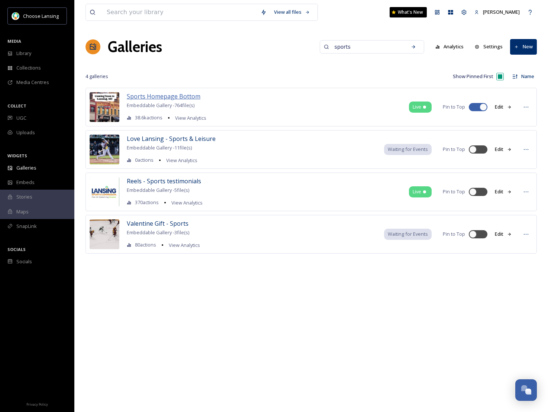
click at [165, 94] on span "Sports Homepage Bottom" at bounding box center [164, 96] width 74 height 8
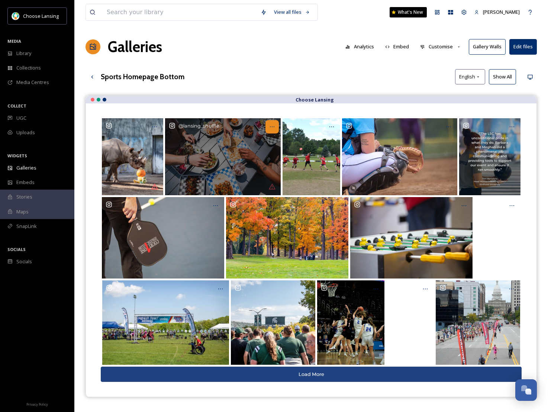
click at [271, 124] on icon "Opens media popup. Media description: lansing_shuffle-6263933.jpg." at bounding box center [272, 127] width 6 height 6
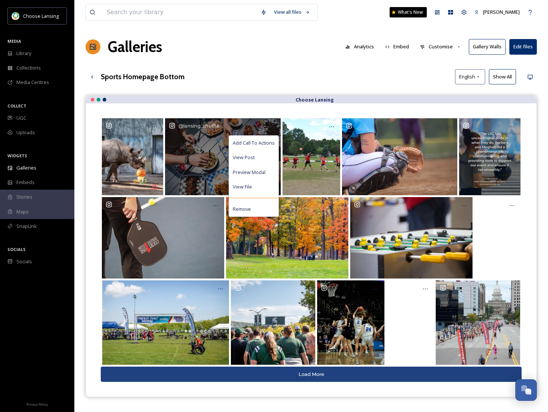
drag, startPoint x: 269, startPoint y: 141, endPoint x: 342, endPoint y: 111, distance: 78.8
click at [270, 141] on span "Add Call To Actions" at bounding box center [254, 142] width 42 height 7
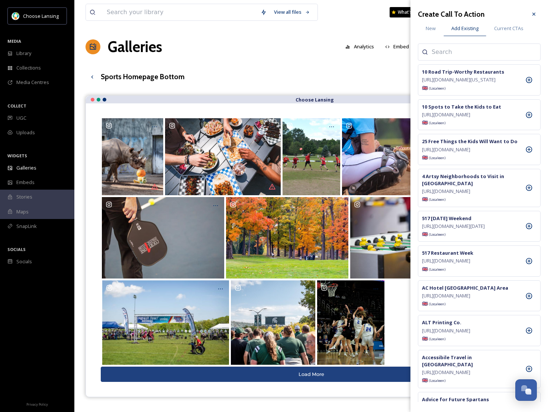
click at [445, 51] on input at bounding box center [469, 52] width 74 height 9
type input "where"
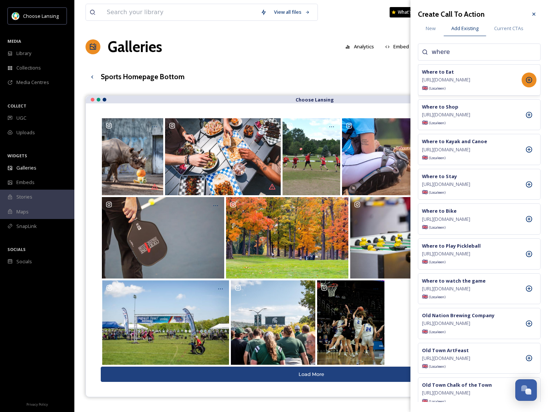
click at [529, 77] on icon at bounding box center [528, 79] width 7 height 7
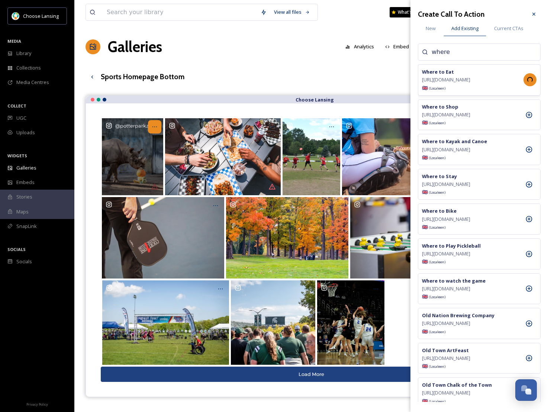
click at [154, 125] on icon "Opens media popup. Media description: potterparkzoo-6150491.jpg." at bounding box center [155, 127] width 6 height 6
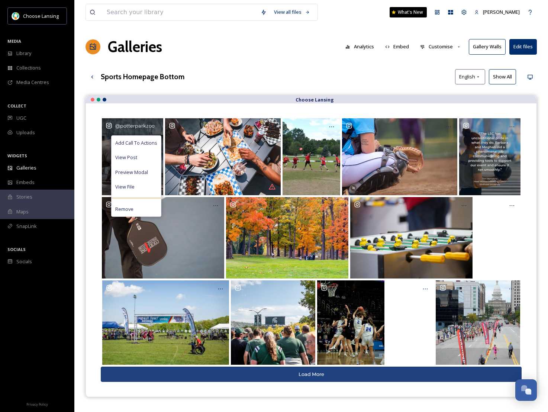
drag, startPoint x: 149, startPoint y: 142, endPoint x: 189, endPoint y: 136, distance: 40.6
click at [149, 142] on span "Add Call To Actions" at bounding box center [136, 142] width 42 height 7
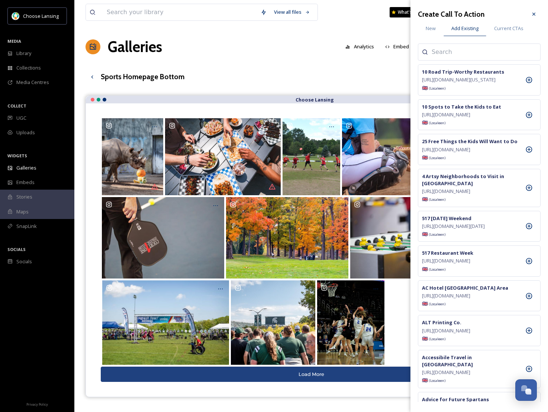
click at [439, 51] on input at bounding box center [469, 52] width 74 height 9
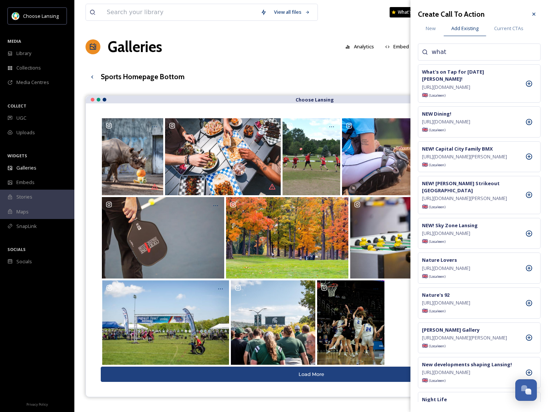
drag, startPoint x: 446, startPoint y: 54, endPoint x: 431, endPoint y: 54, distance: 15.2
click at [432, 54] on input "what" at bounding box center [469, 52] width 74 height 9
type input "game"
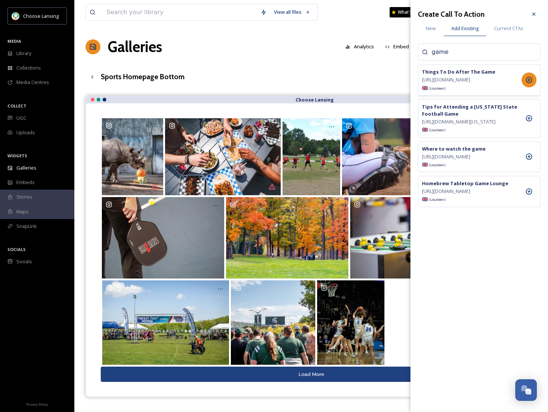
click at [532, 83] on icon at bounding box center [529, 80] width 6 height 6
click at [218, 71] on div "Sports Homepage Bottom English Show All" at bounding box center [310, 76] width 451 height 15
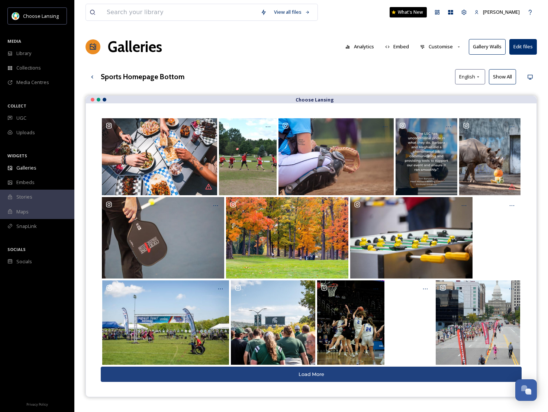
click at [320, 58] on div "Galleries Analytics Embed Customise Gallery Walls Edit files" at bounding box center [310, 47] width 451 height 22
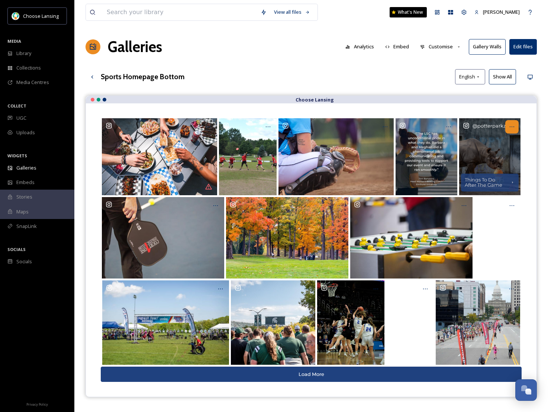
click at [513, 126] on icon "Opens media popup. Media description: potterparkzoo-6150491.jpg." at bounding box center [512, 126] width 4 height 1
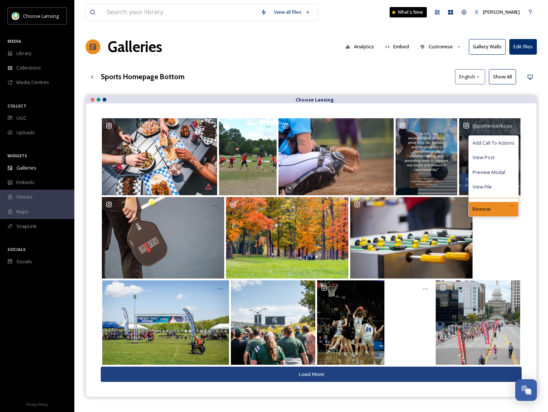
click at [491, 207] on div "Remove" at bounding box center [493, 209] width 49 height 14
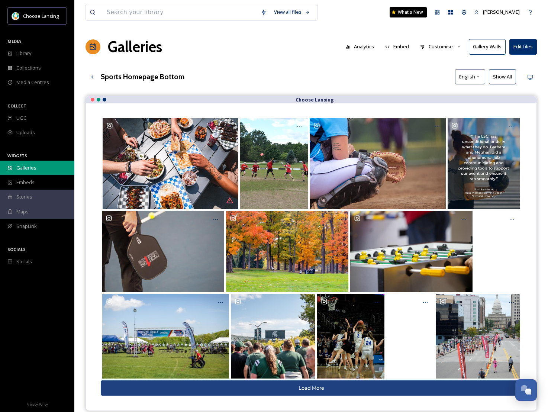
click at [23, 170] on span "Galleries" at bounding box center [26, 167] width 20 height 7
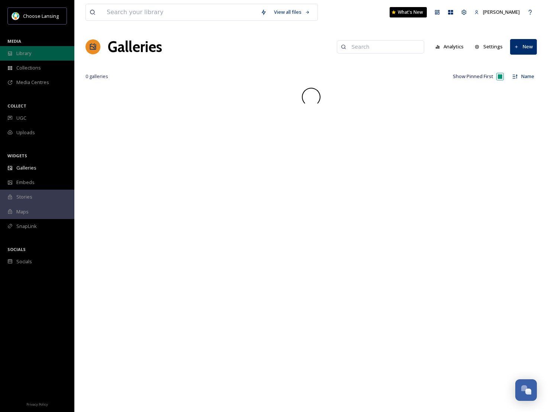
click at [22, 53] on span "Library" at bounding box center [23, 53] width 15 height 7
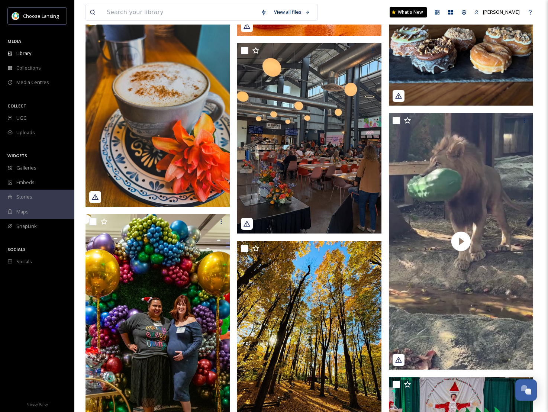
scroll to position [495, 0]
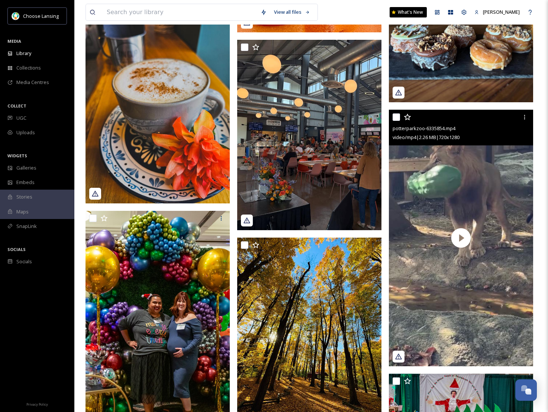
click at [397, 116] on input "checkbox" at bounding box center [396, 116] width 7 height 7
checkbox input "true"
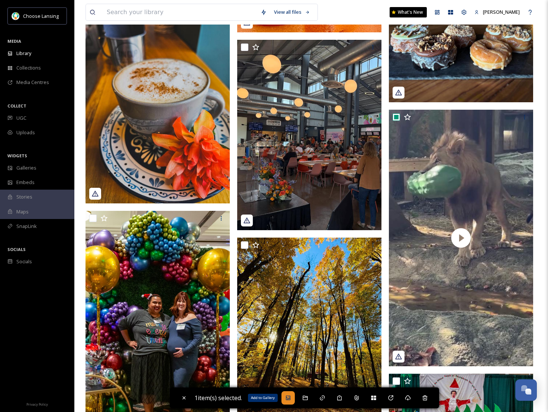
drag, startPoint x: 291, startPoint y: 400, endPoint x: 291, endPoint y: 396, distance: 4.1
click at [291, 400] on icon at bounding box center [288, 398] width 6 height 6
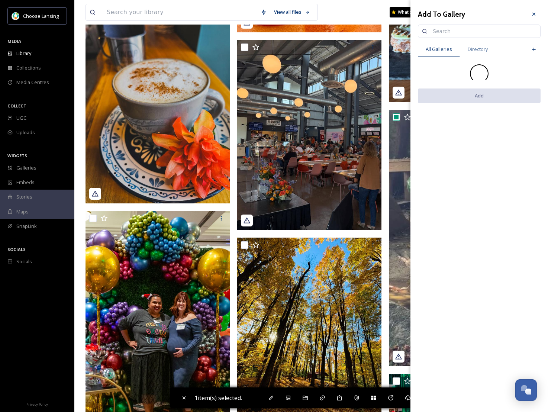
click at [439, 32] on input at bounding box center [482, 31] width 107 height 15
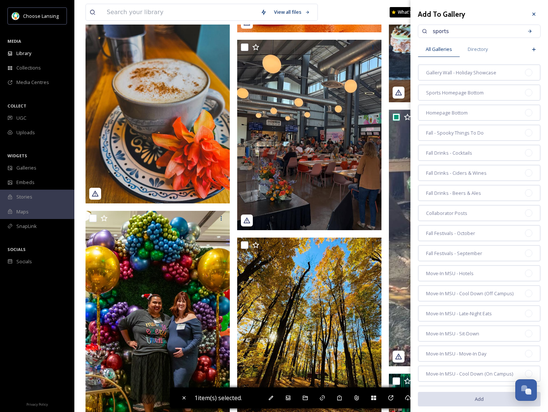
type input "sports"
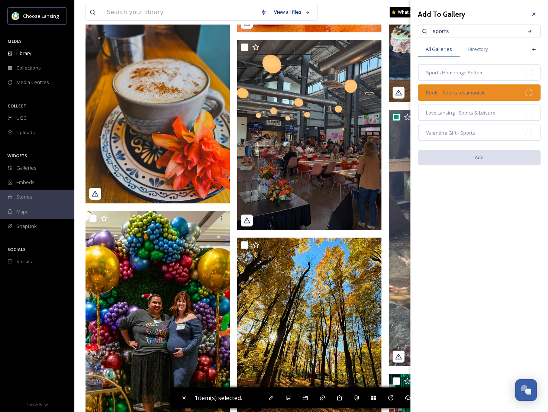
drag, startPoint x: 512, startPoint y: 79, endPoint x: 513, endPoint y: 94, distance: 14.9
click at [512, 79] on div "Sports Homepage Bottom" at bounding box center [479, 72] width 123 height 16
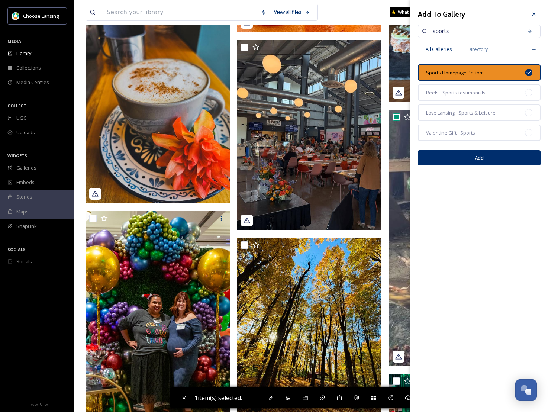
drag, startPoint x: 501, startPoint y: 167, endPoint x: 503, endPoint y: 163, distance: 4.2
click at [501, 167] on div "Add" at bounding box center [479, 158] width 123 height 26
click at [503, 161] on button "Add" at bounding box center [479, 157] width 123 height 15
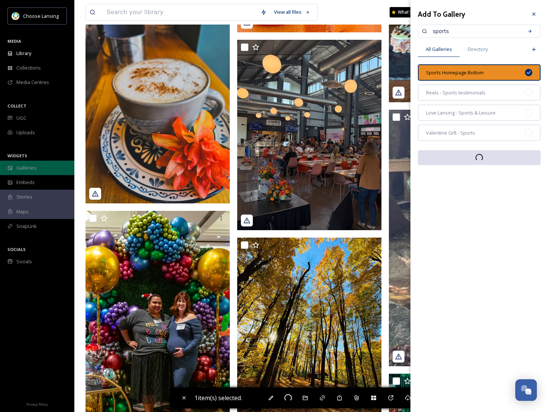
checkbox input "false"
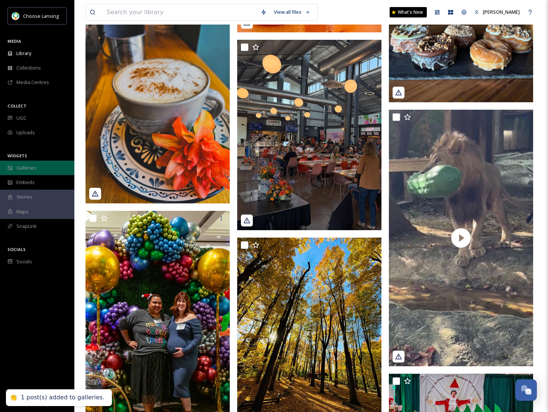
click at [40, 165] on div "Galleries" at bounding box center [37, 168] width 74 height 14
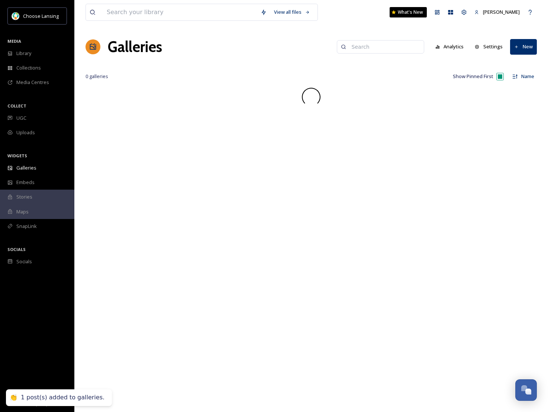
click at [370, 50] on input at bounding box center [384, 46] width 72 height 15
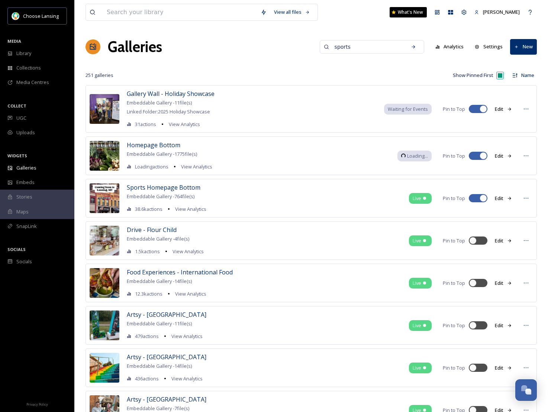
type input "sports"
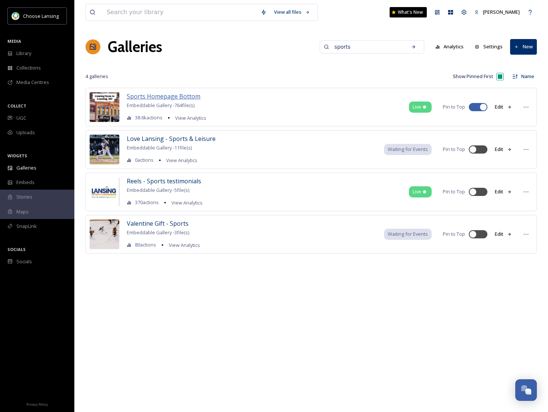
click at [178, 100] on span "Sports Homepage Bottom" at bounding box center [164, 96] width 74 height 8
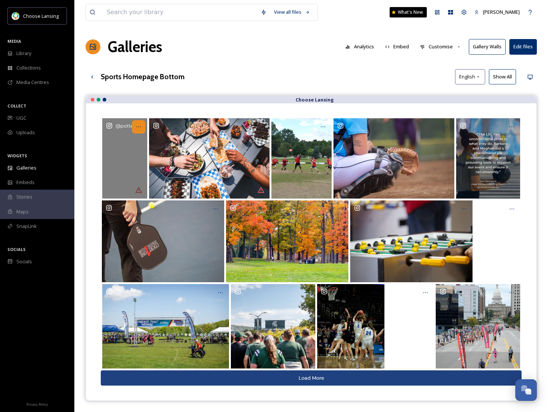
click at [139, 125] on icon "Opens media popup. Media description: potterparkzoo-6335854.mp4." at bounding box center [139, 127] width 6 height 6
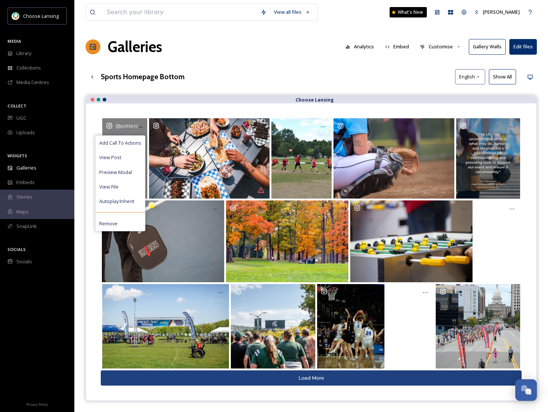
click at [134, 139] on span "Add Call To Actions" at bounding box center [120, 142] width 42 height 7
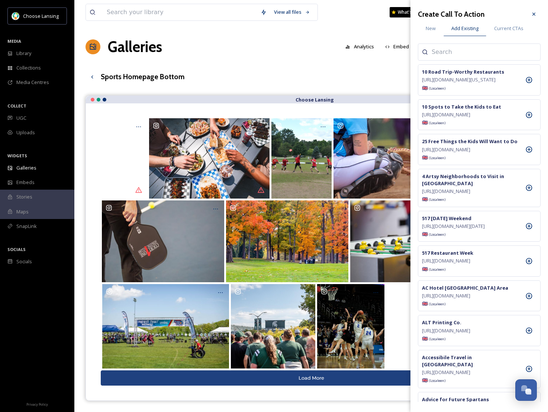
click at [440, 52] on input at bounding box center [469, 52] width 74 height 9
type input "game"
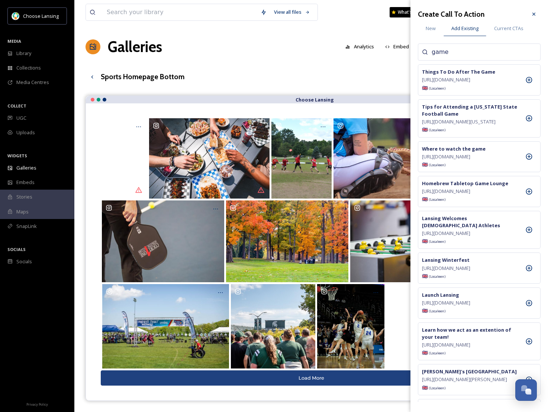
drag, startPoint x: 530, startPoint y: 85, endPoint x: 532, endPoint y: 50, distance: 35.3
click at [530, 83] on icon at bounding box center [529, 80] width 6 height 6
click at [535, 16] on icon at bounding box center [534, 14] width 6 height 6
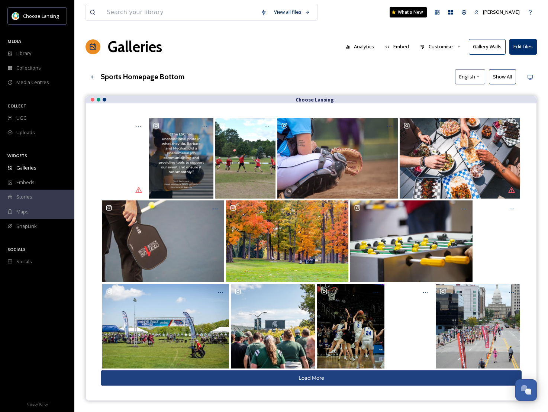
drag, startPoint x: 291, startPoint y: 65, endPoint x: 288, endPoint y: 67, distance: 4.0
click at [291, 65] on div "View all files What's New [PERSON_NAME] Galleries Analytics Embed Customise Gal…" at bounding box center [311, 259] width 474 height 519
